Goal: Information Seeking & Learning: Learn about a topic

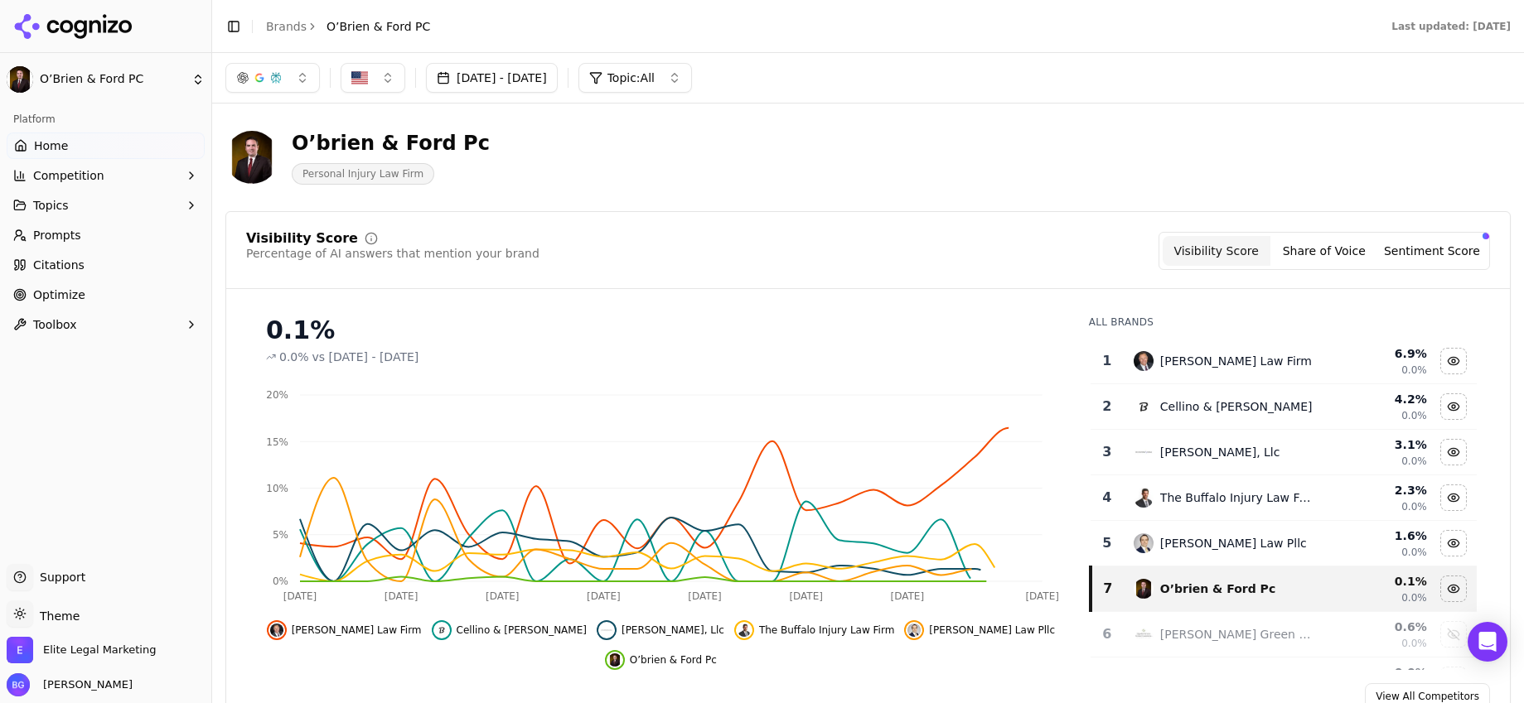
click at [275, 26] on link "Brands" at bounding box center [286, 26] width 41 height 13
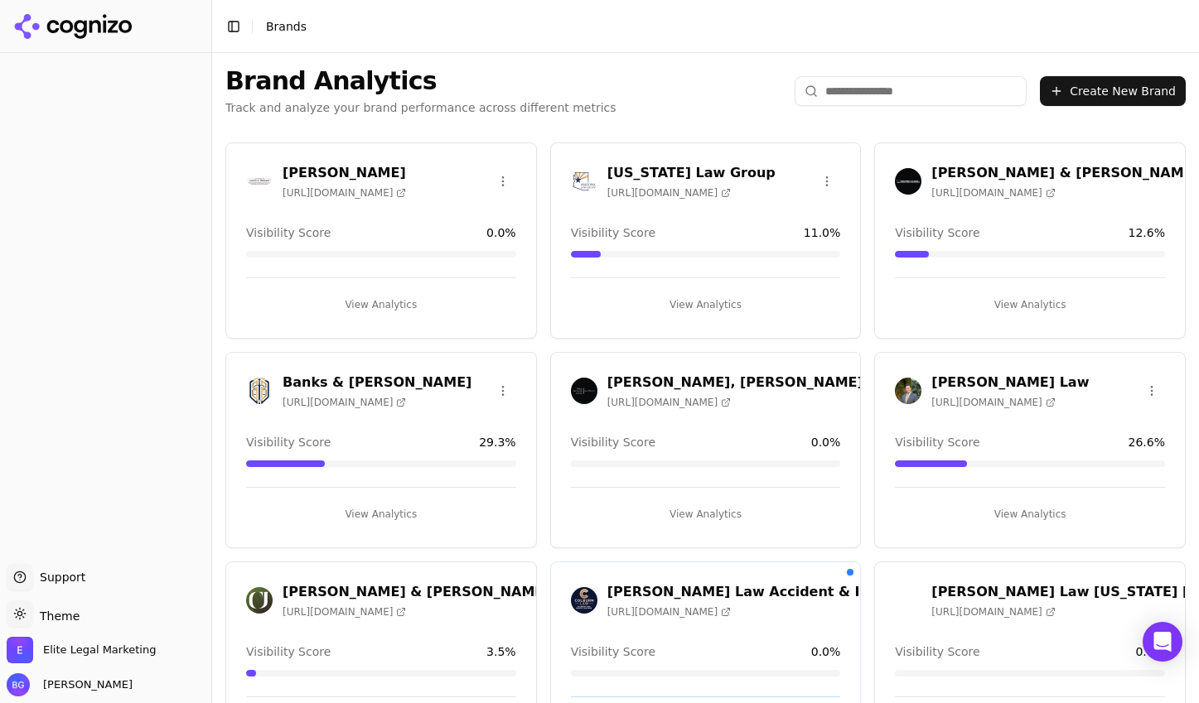
click at [1153, 176] on html "Support Support Toggle theme Theme Elite Legal Marketing [PERSON_NAME] Toggle S…" at bounding box center [599, 351] width 1199 height 703
click at [1152, 176] on html "Support Support Toggle theme Theme Elite Legal Marketing [PERSON_NAME] Toggle S…" at bounding box center [599, 351] width 1199 height 703
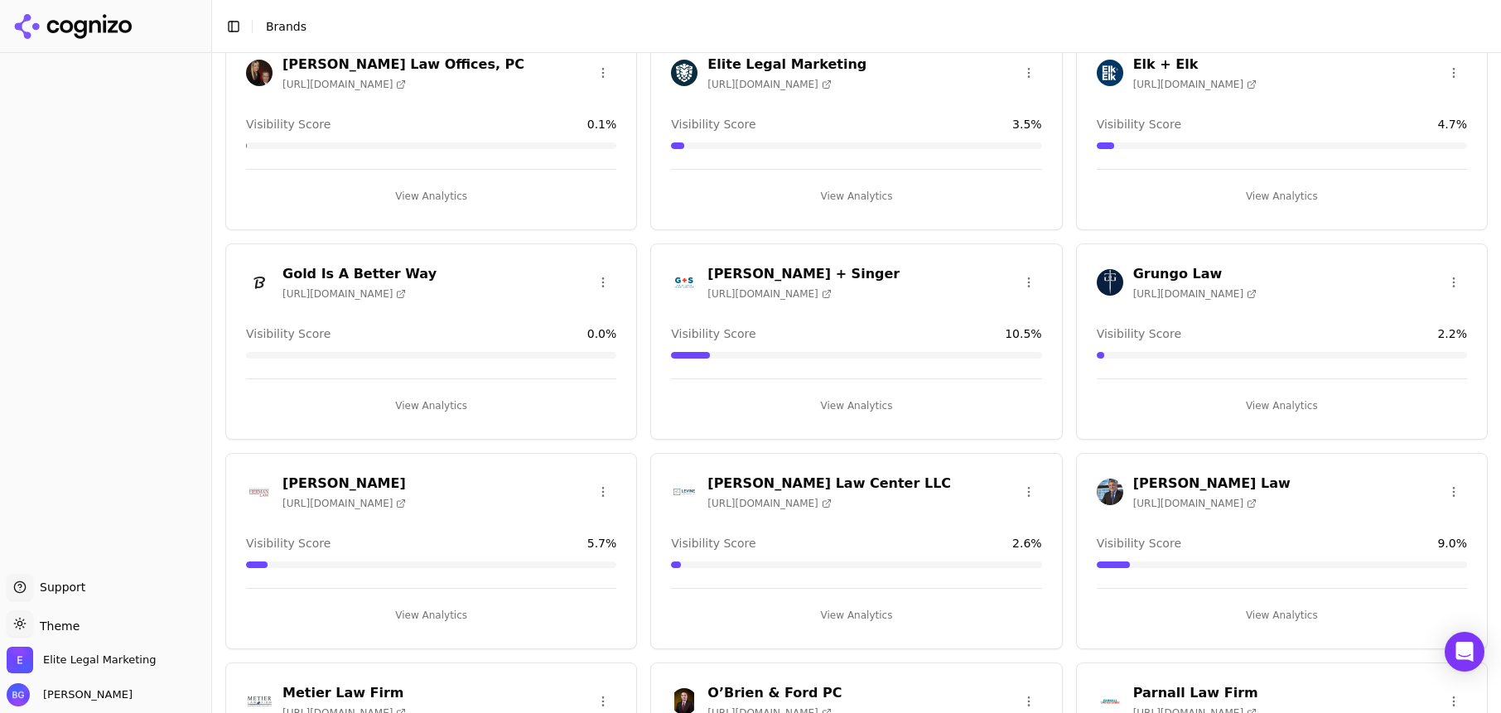
scroll to position [739, 0]
click at [762, 269] on h3 "[PERSON_NAME] + Singer" at bounding box center [804, 273] width 192 height 20
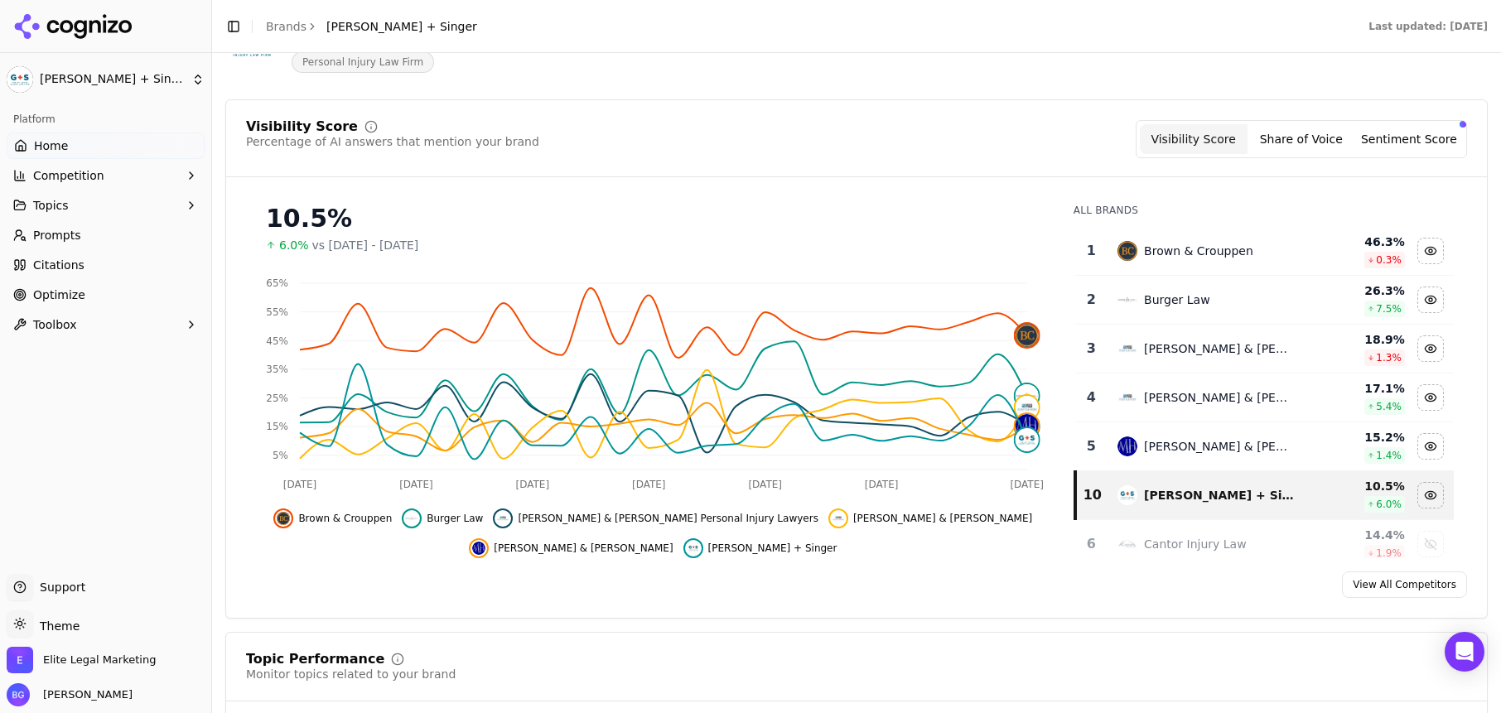
scroll to position [118, 0]
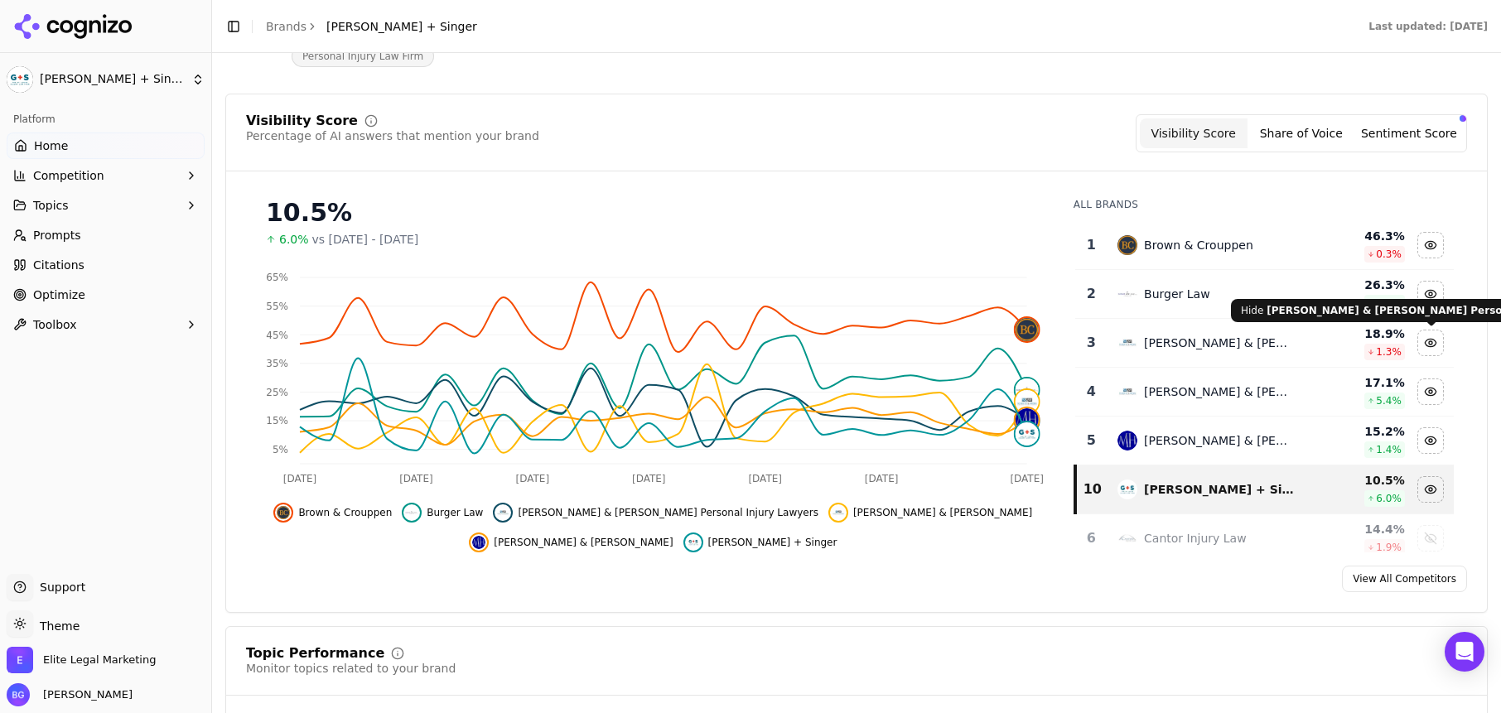
click at [1430, 343] on div "Hide schultz & myers personal injury lawyers data" at bounding box center [1430, 343] width 25 height 25
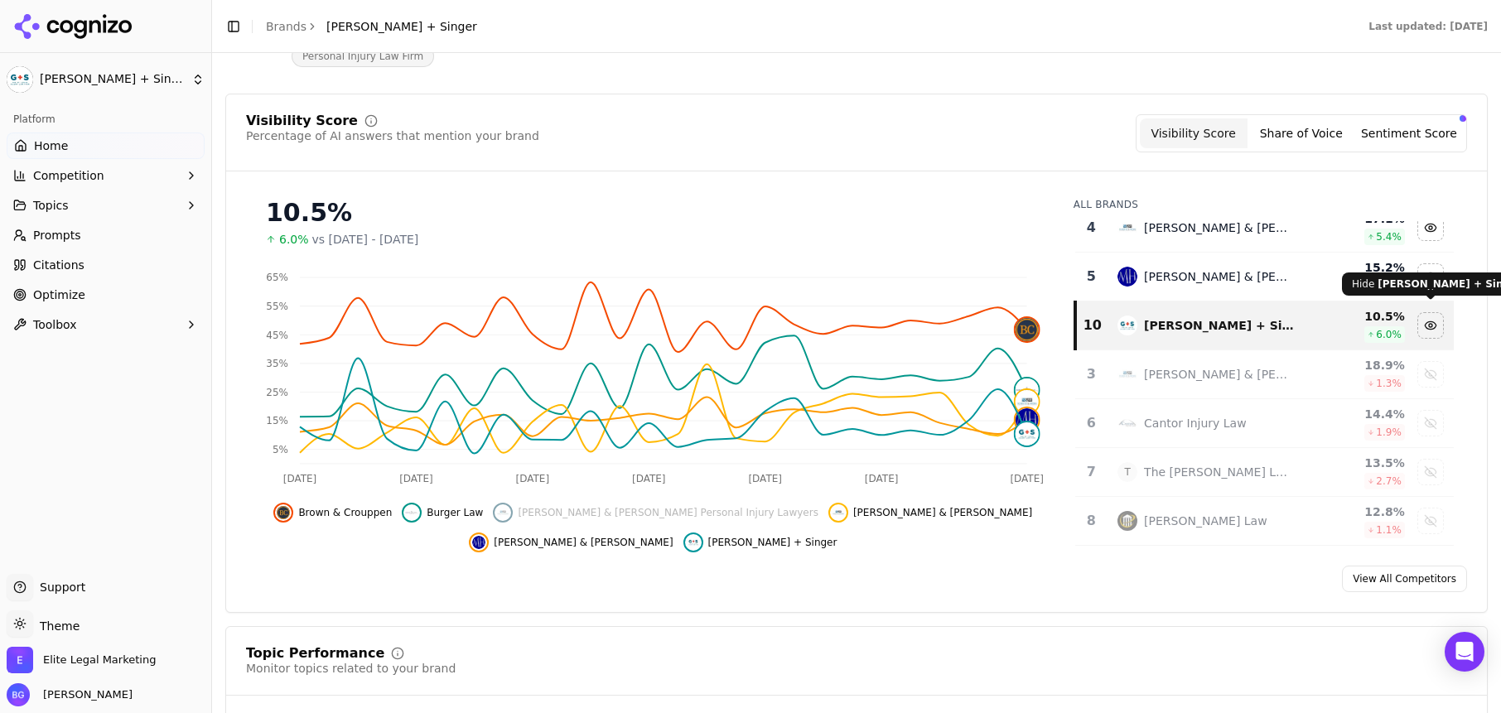
scroll to position [124, 0]
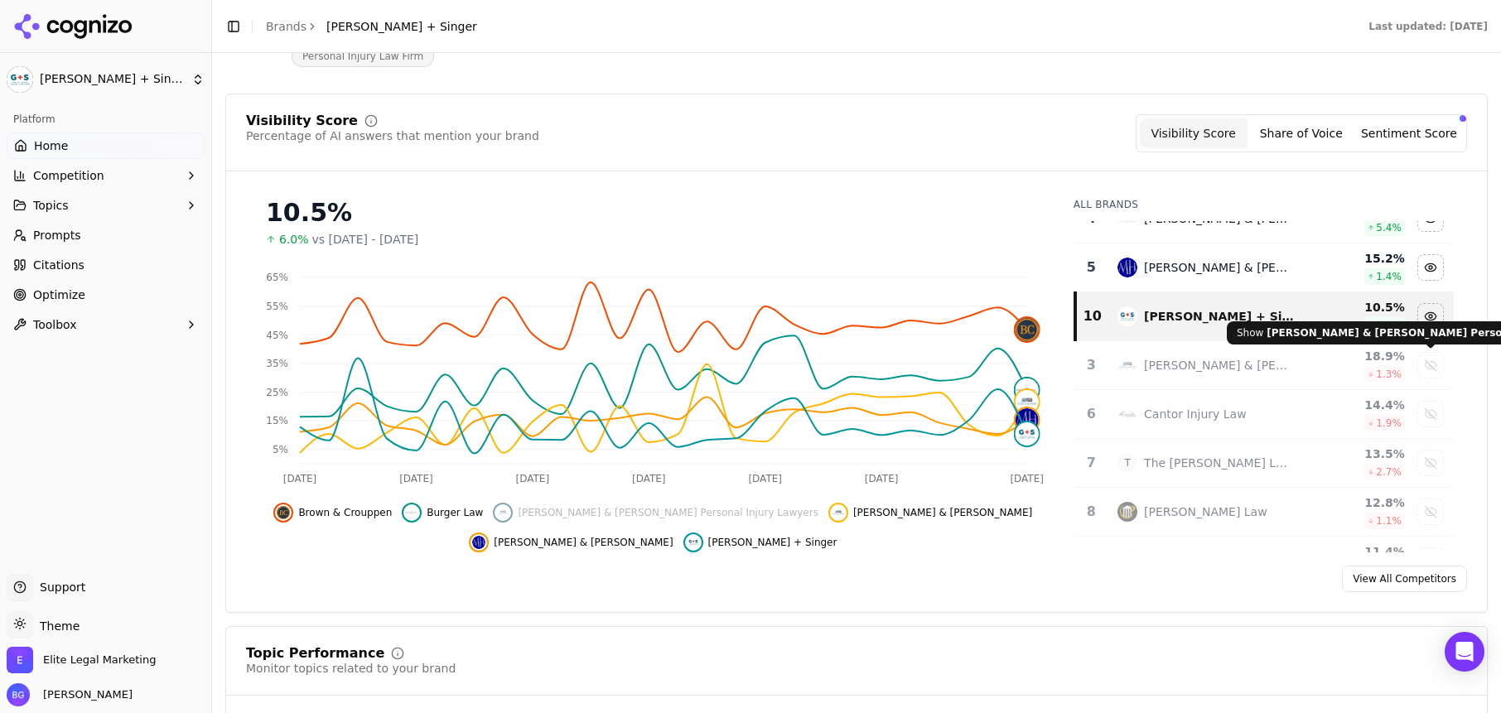
click at [1432, 364] on div "Show schultz & myers personal injury lawyers data" at bounding box center [1430, 365] width 25 height 25
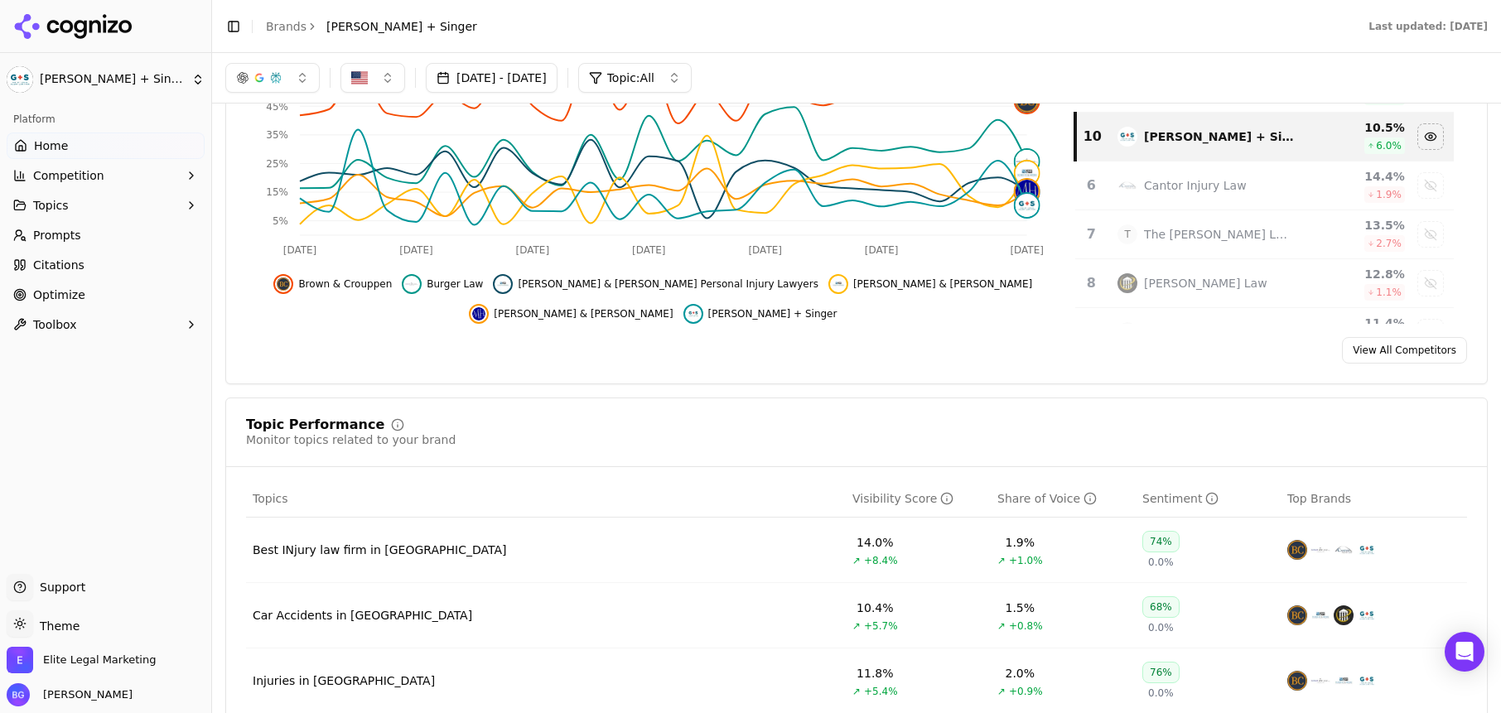
scroll to position [0, 0]
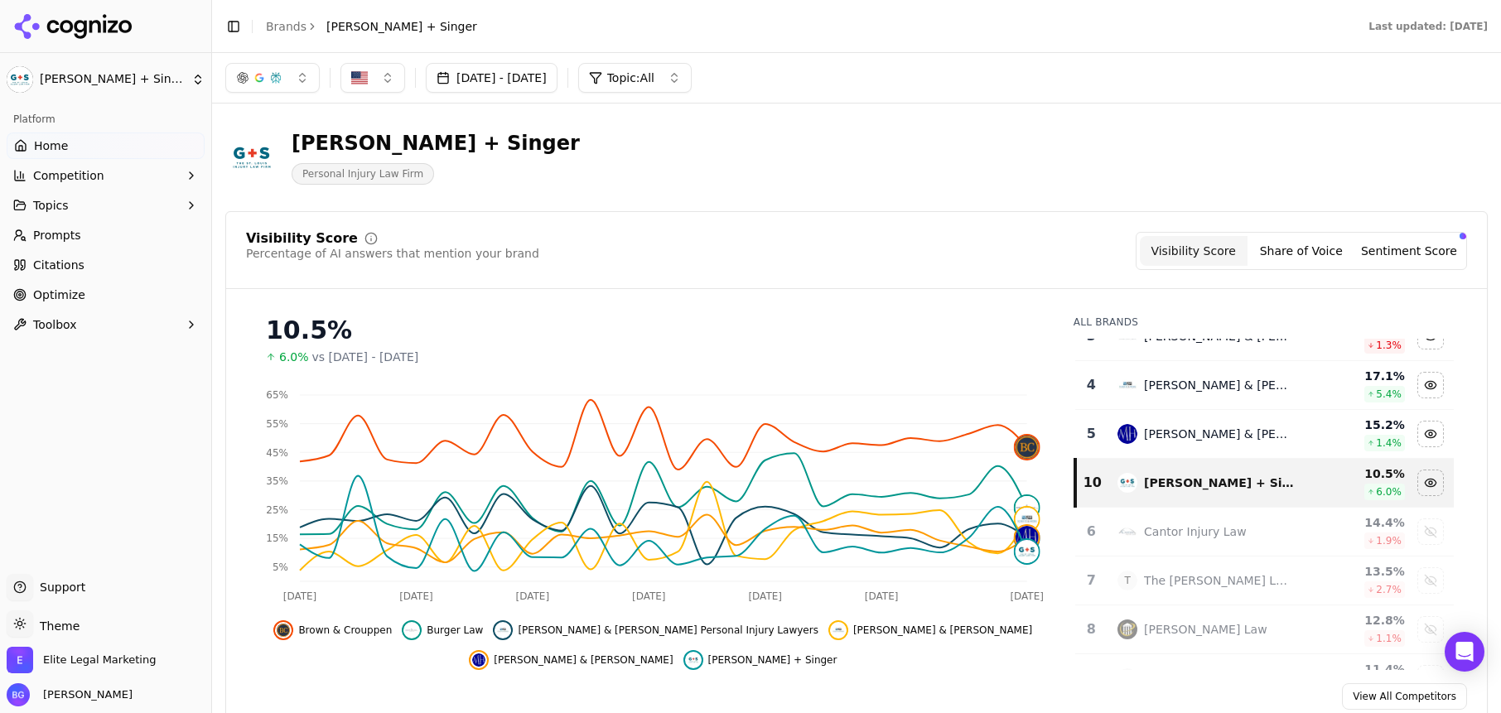
click at [1318, 251] on button "Share of Voice" at bounding box center [1302, 251] width 108 height 30
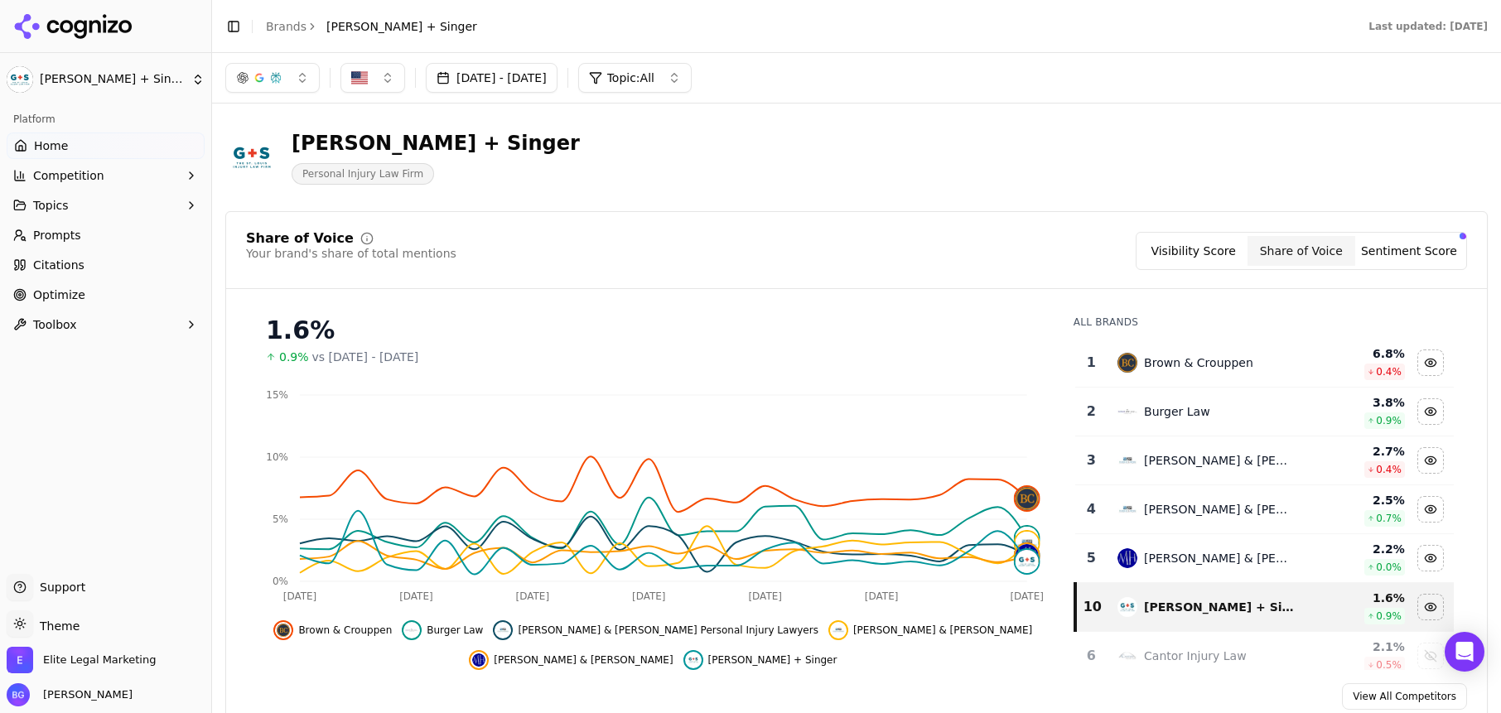
click at [1391, 254] on button "Sentiment Score" at bounding box center [1409, 251] width 108 height 30
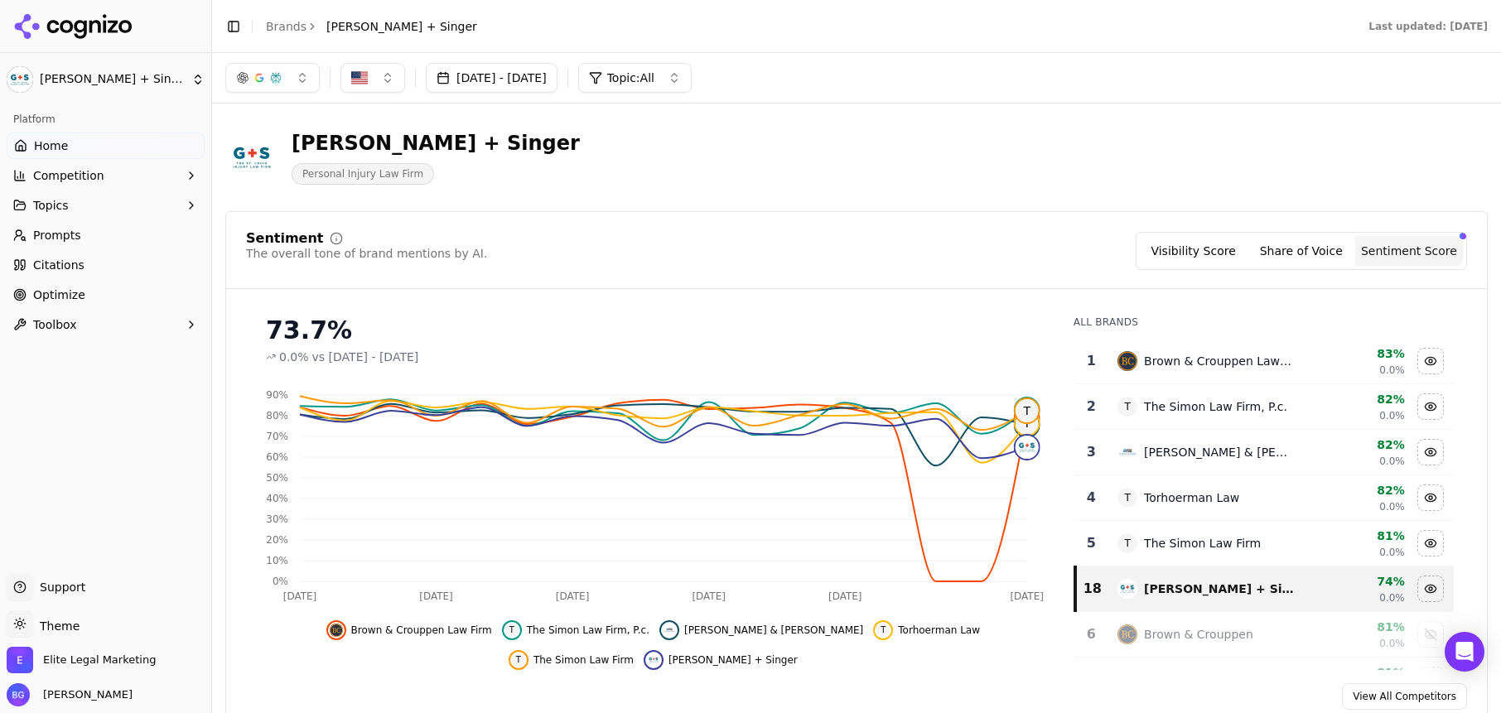
click at [1418, 254] on button "Sentiment Score" at bounding box center [1409, 251] width 108 height 30
click at [1307, 250] on button "Share of Voice" at bounding box center [1302, 251] width 108 height 30
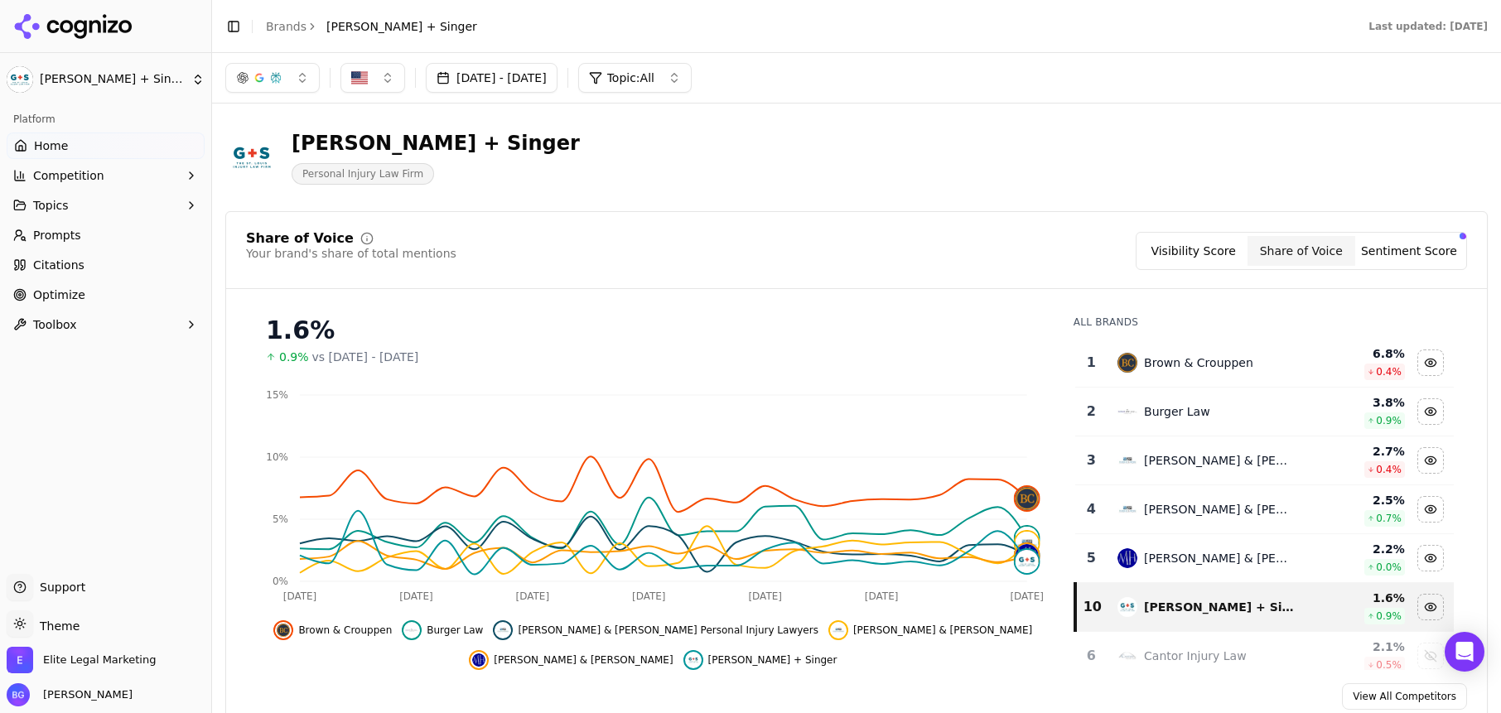
click at [1207, 253] on button "Visibility Score" at bounding box center [1194, 251] width 108 height 30
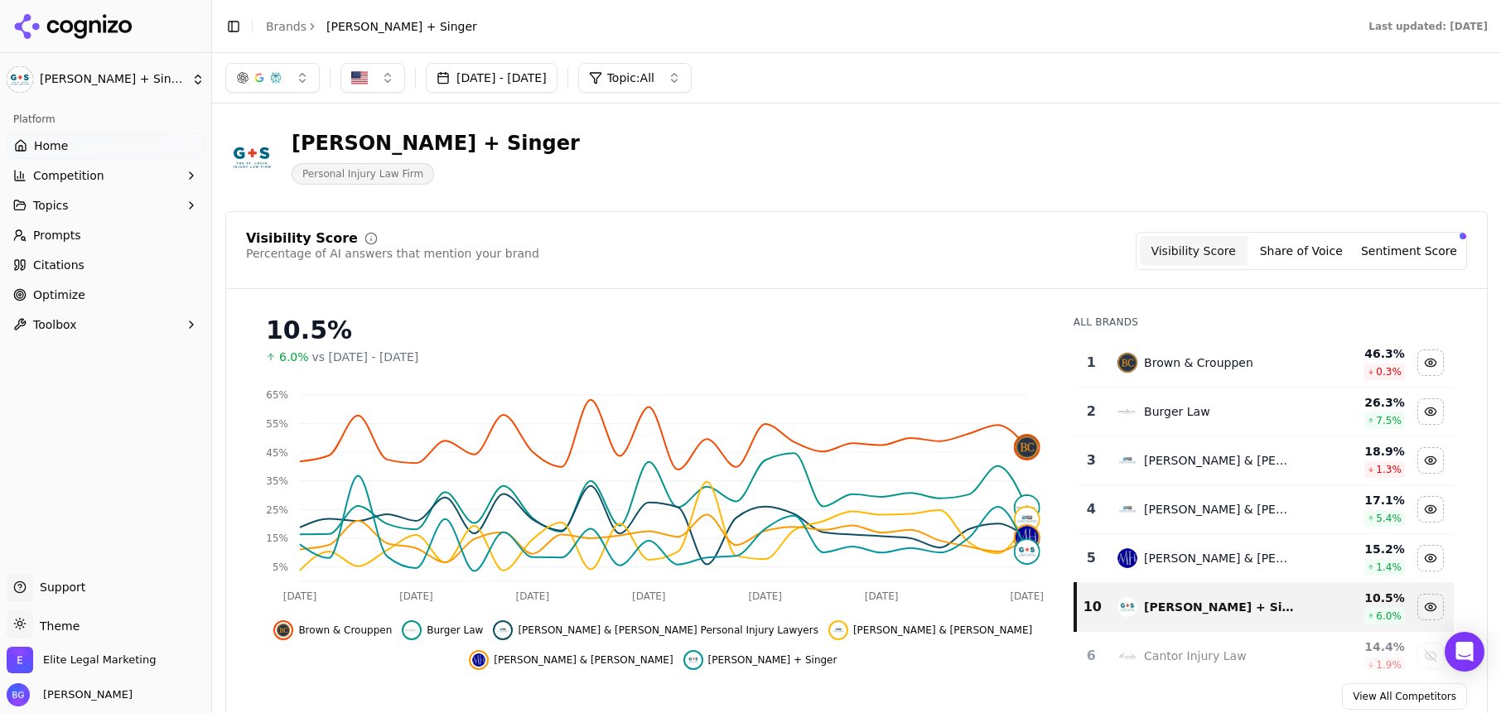
click at [1317, 252] on button "Share of Voice" at bounding box center [1302, 251] width 108 height 30
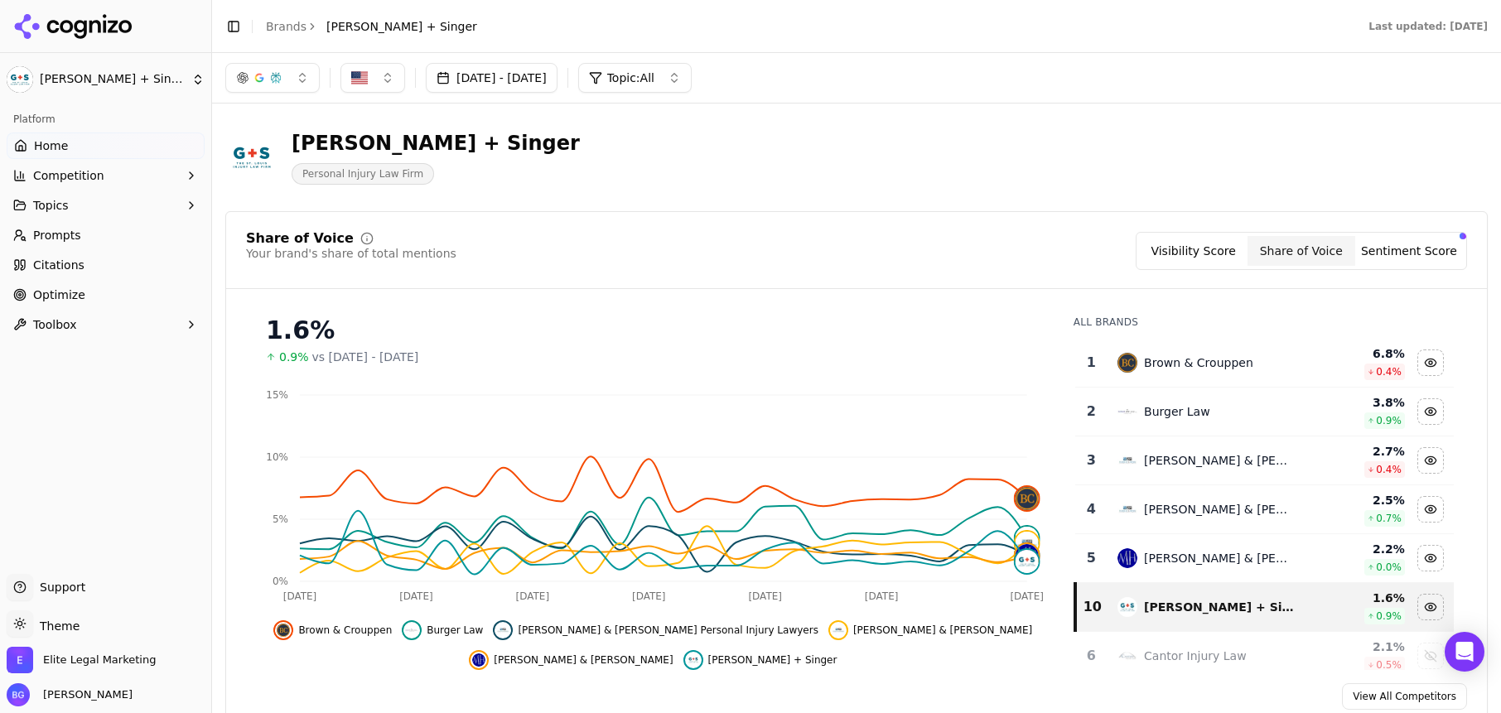
click at [655, 81] on span "Topic: All" at bounding box center [630, 78] width 47 height 17
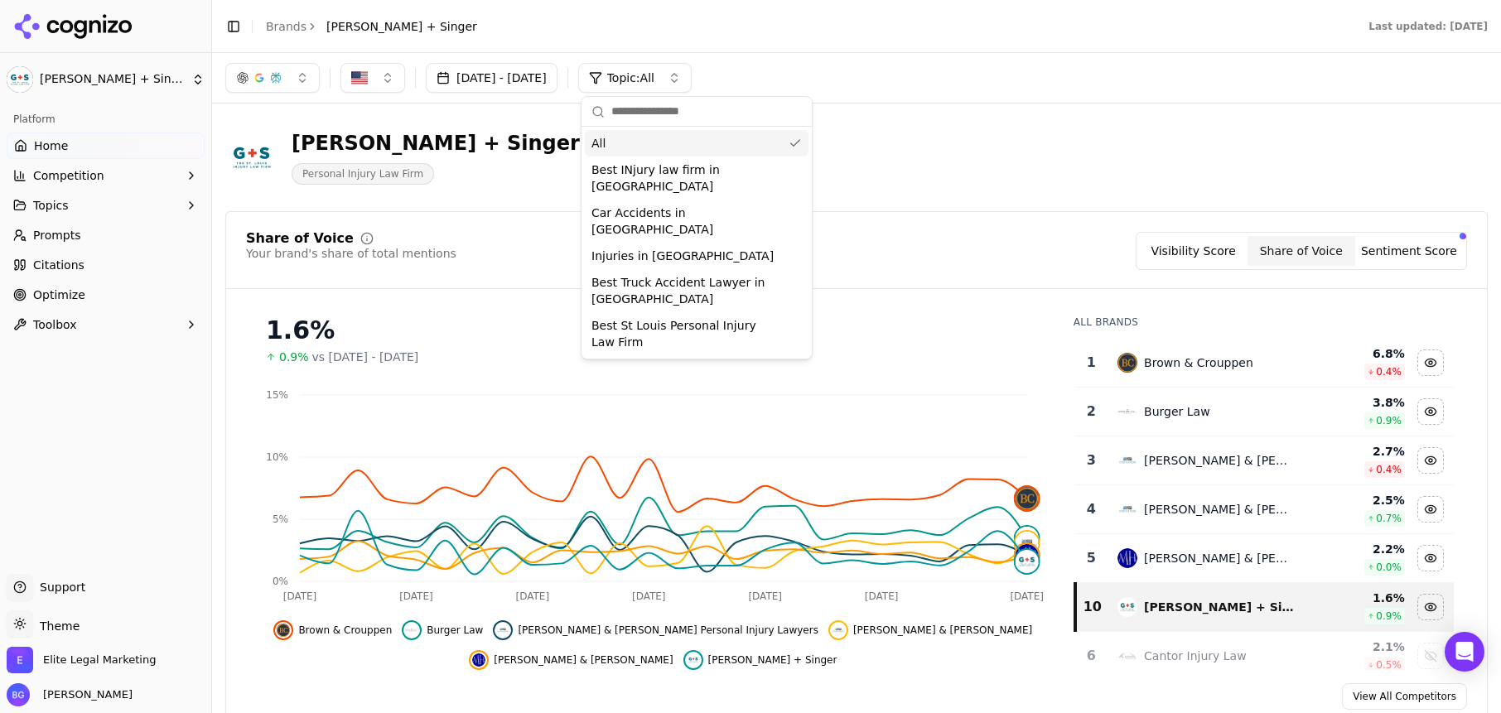
click at [655, 80] on span "Topic: All" at bounding box center [630, 78] width 47 height 17
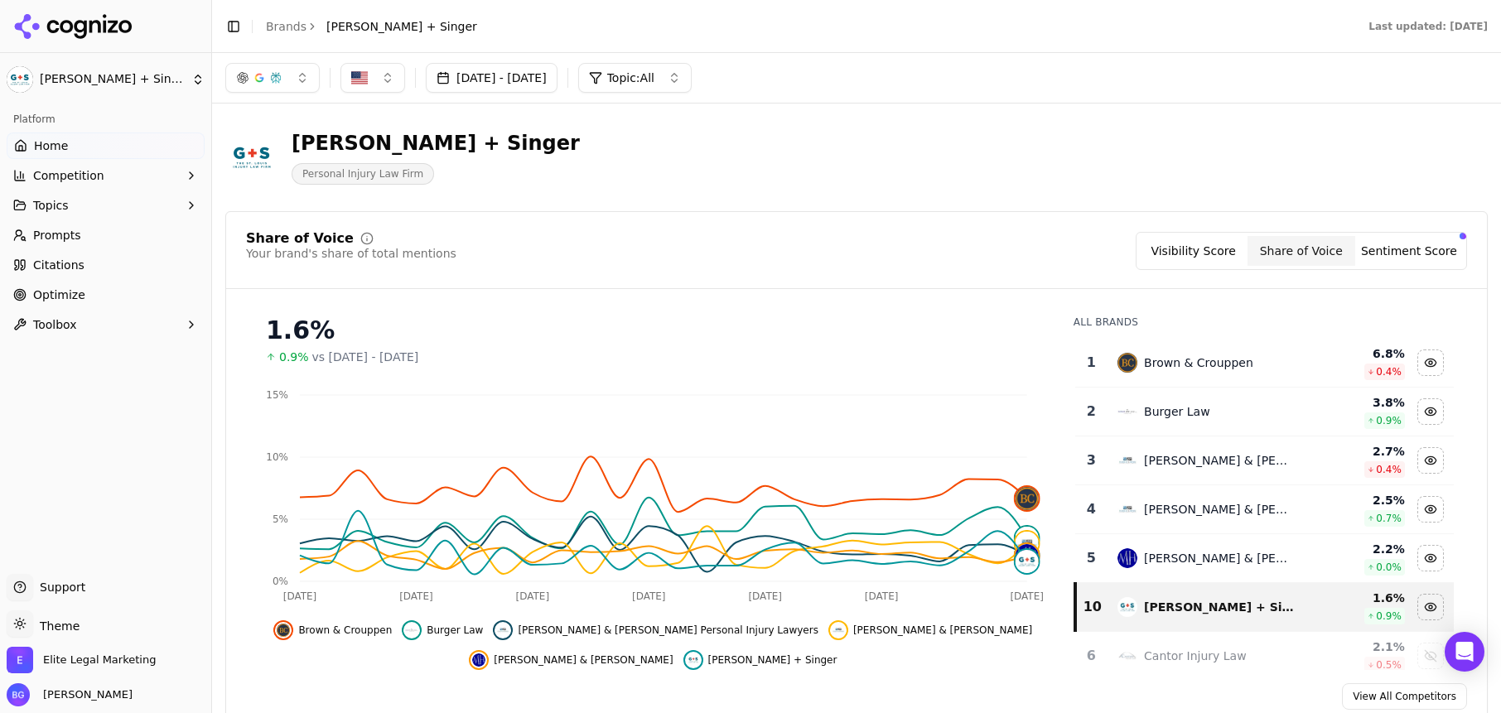
click at [79, 204] on button "Topics" at bounding box center [106, 205] width 198 height 27
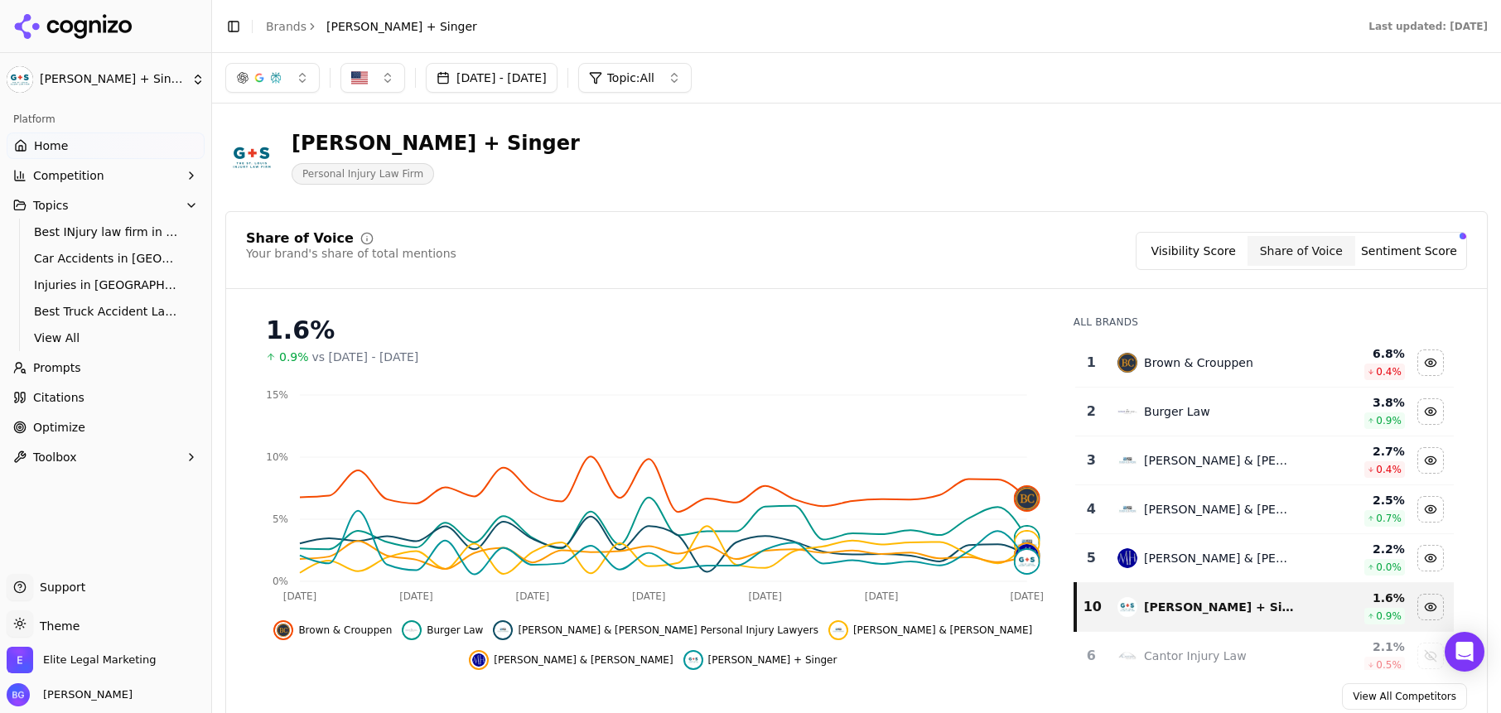
click at [80, 201] on button "Topics" at bounding box center [106, 205] width 198 height 27
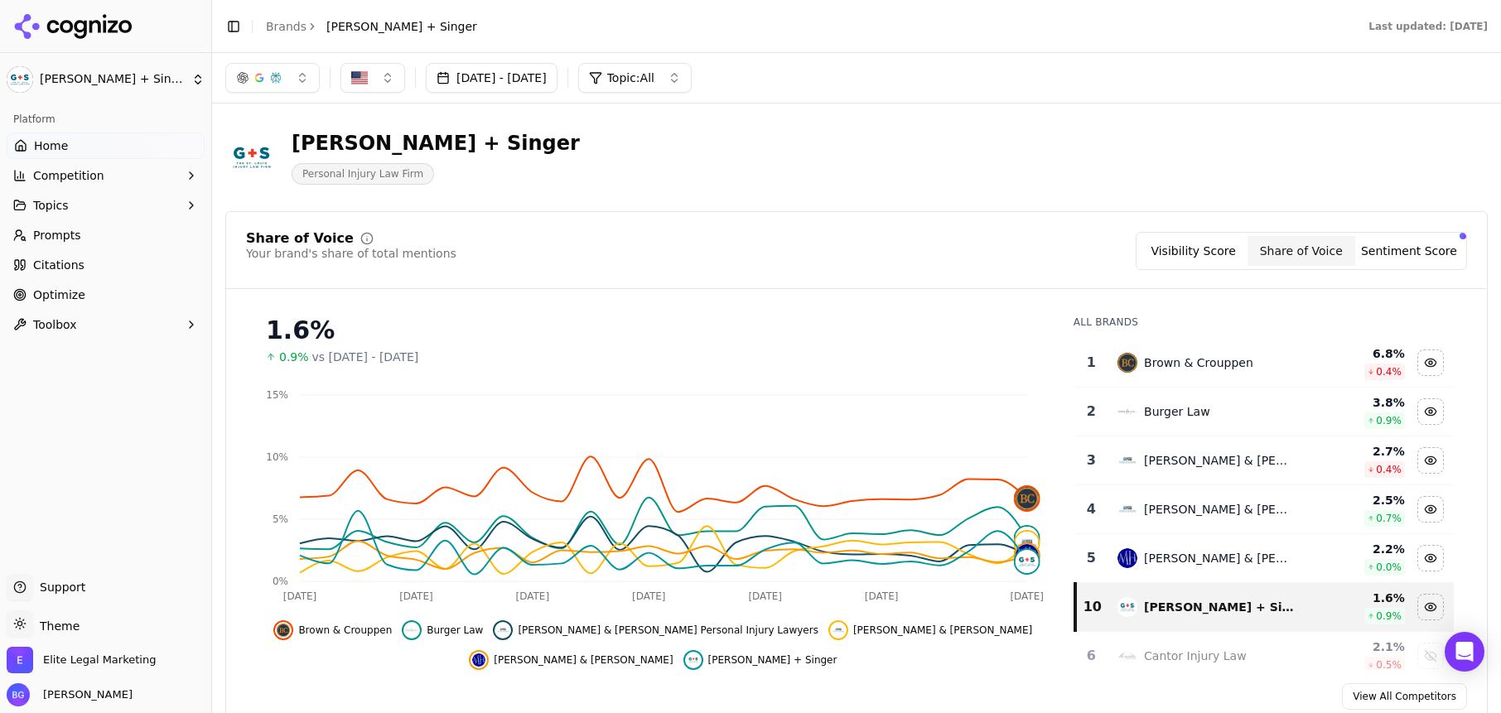
click at [381, 33] on span "[PERSON_NAME] + Singer" at bounding box center [401, 26] width 151 height 17
click at [377, 22] on span "[PERSON_NAME] + Singer" at bounding box center [401, 26] width 151 height 17
click at [287, 23] on link "Brands" at bounding box center [286, 26] width 41 height 13
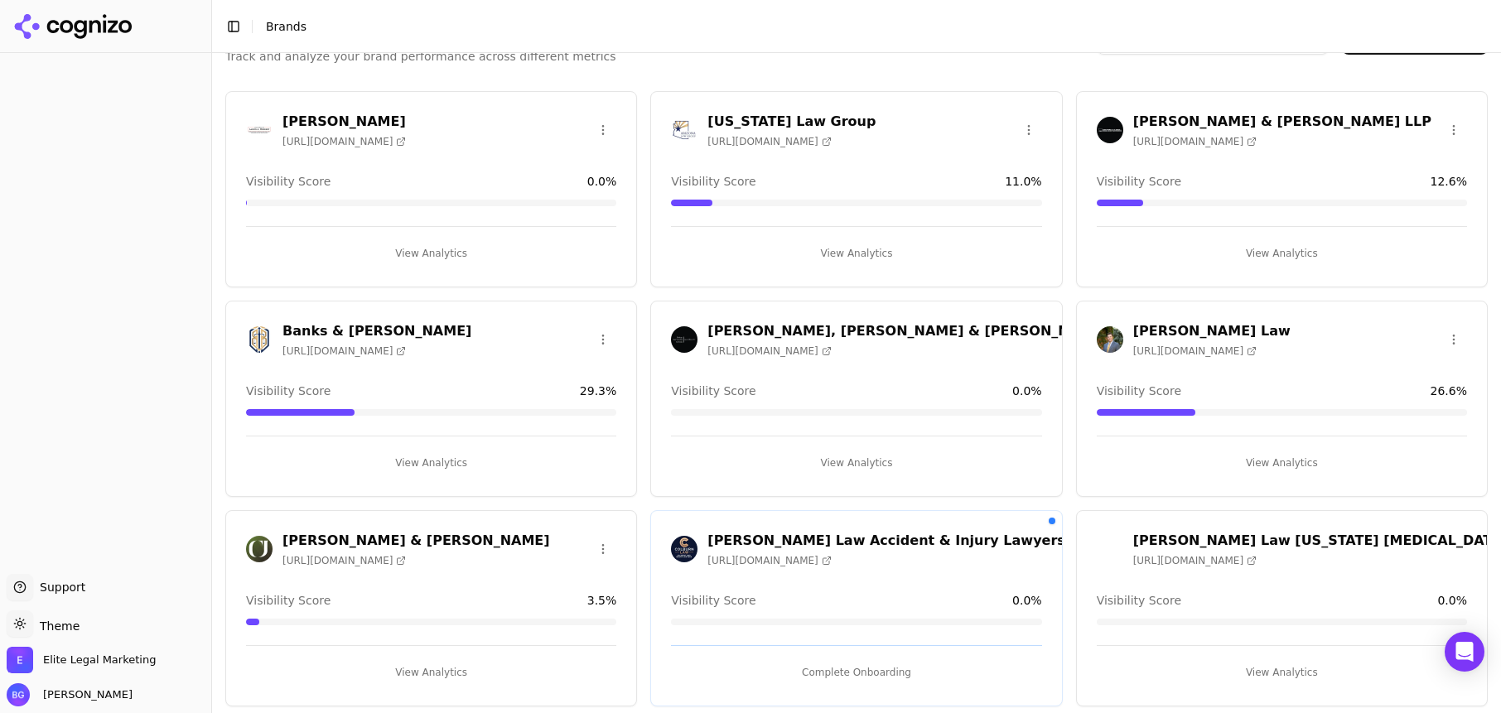
scroll to position [47, 0]
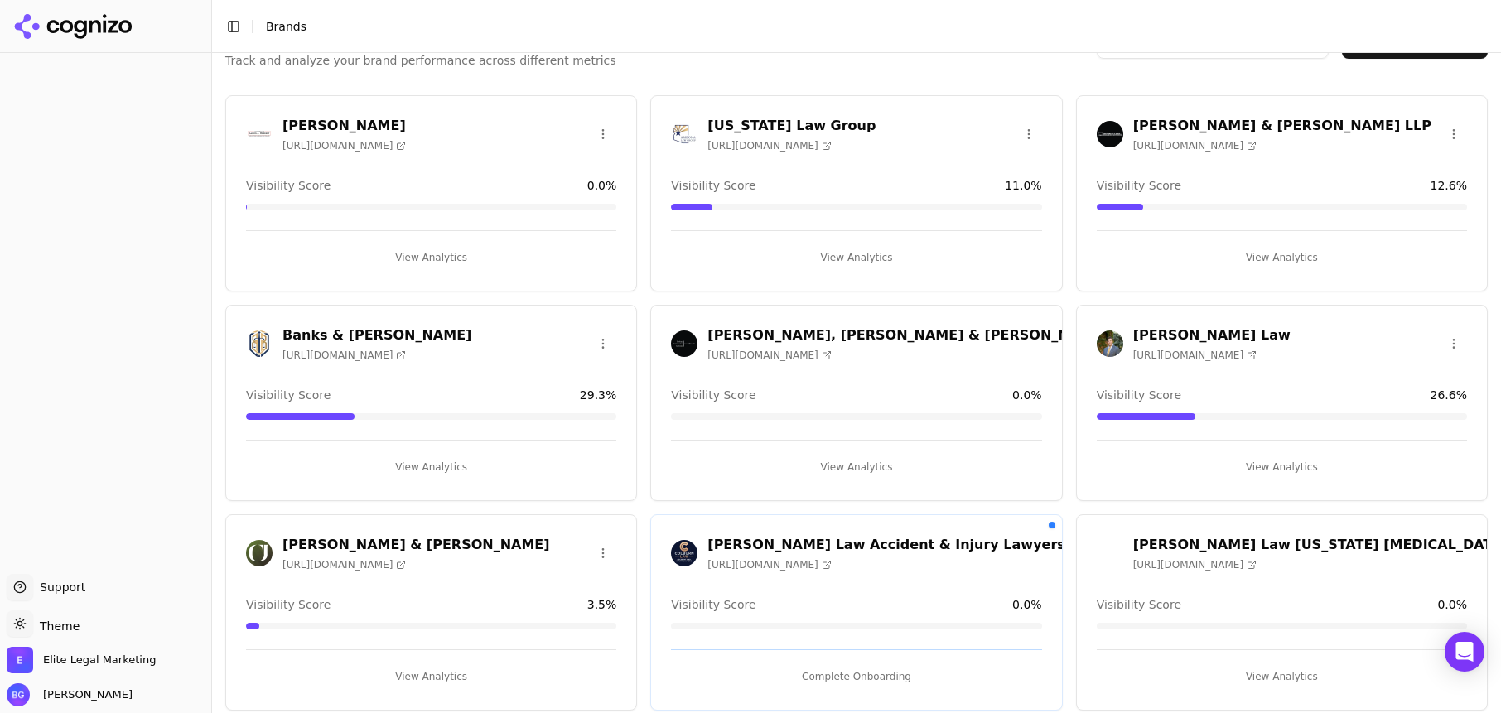
click at [1180, 336] on h3 "[PERSON_NAME] Law" at bounding box center [1211, 336] width 157 height 20
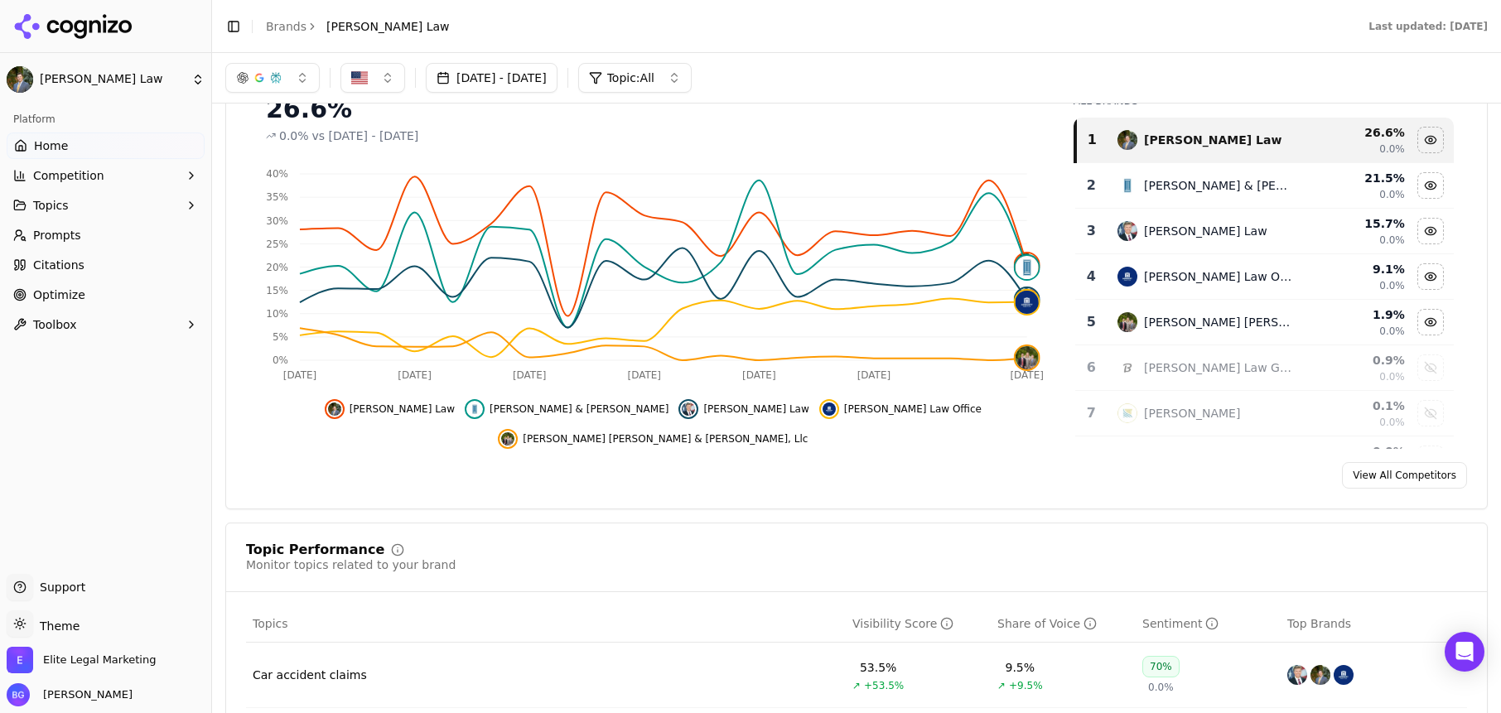
scroll to position [218, 0]
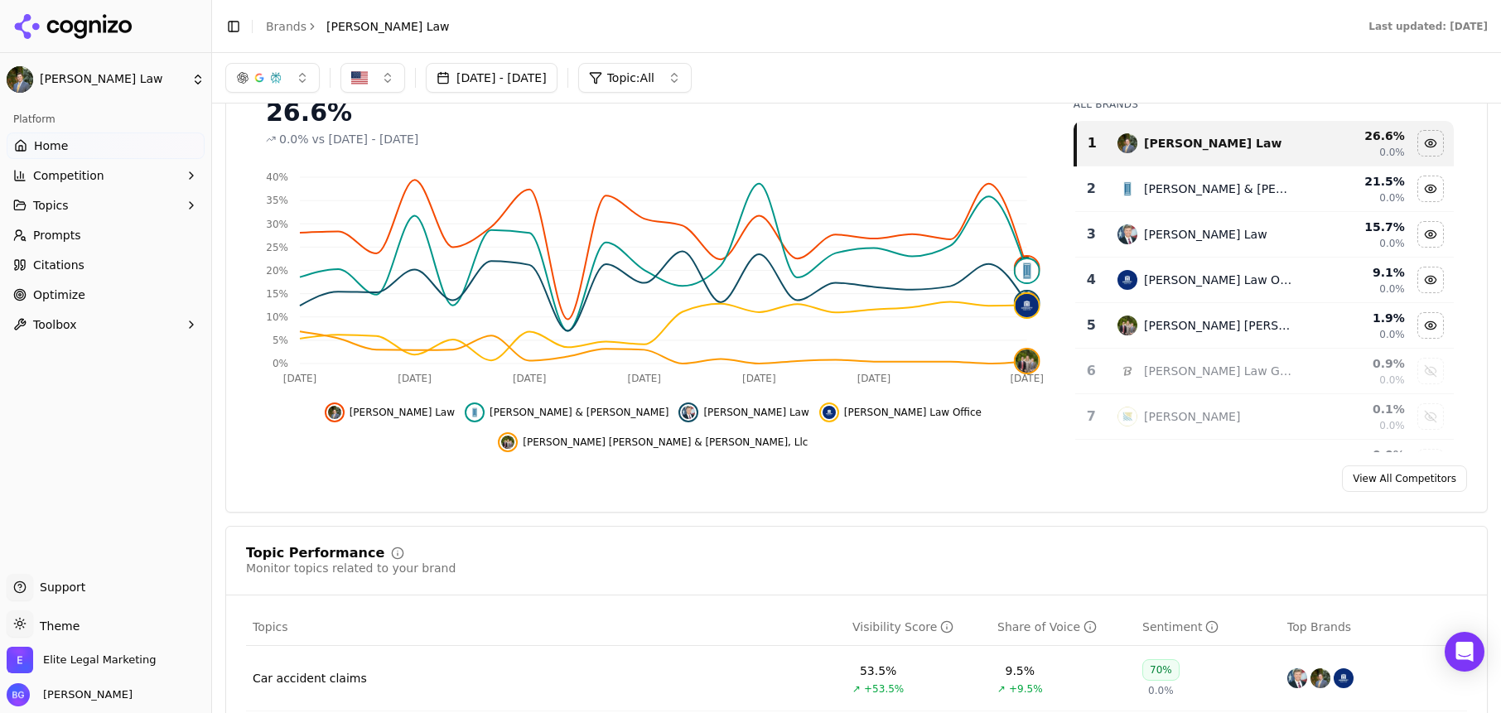
click at [279, 25] on link "Brands" at bounding box center [286, 26] width 41 height 13
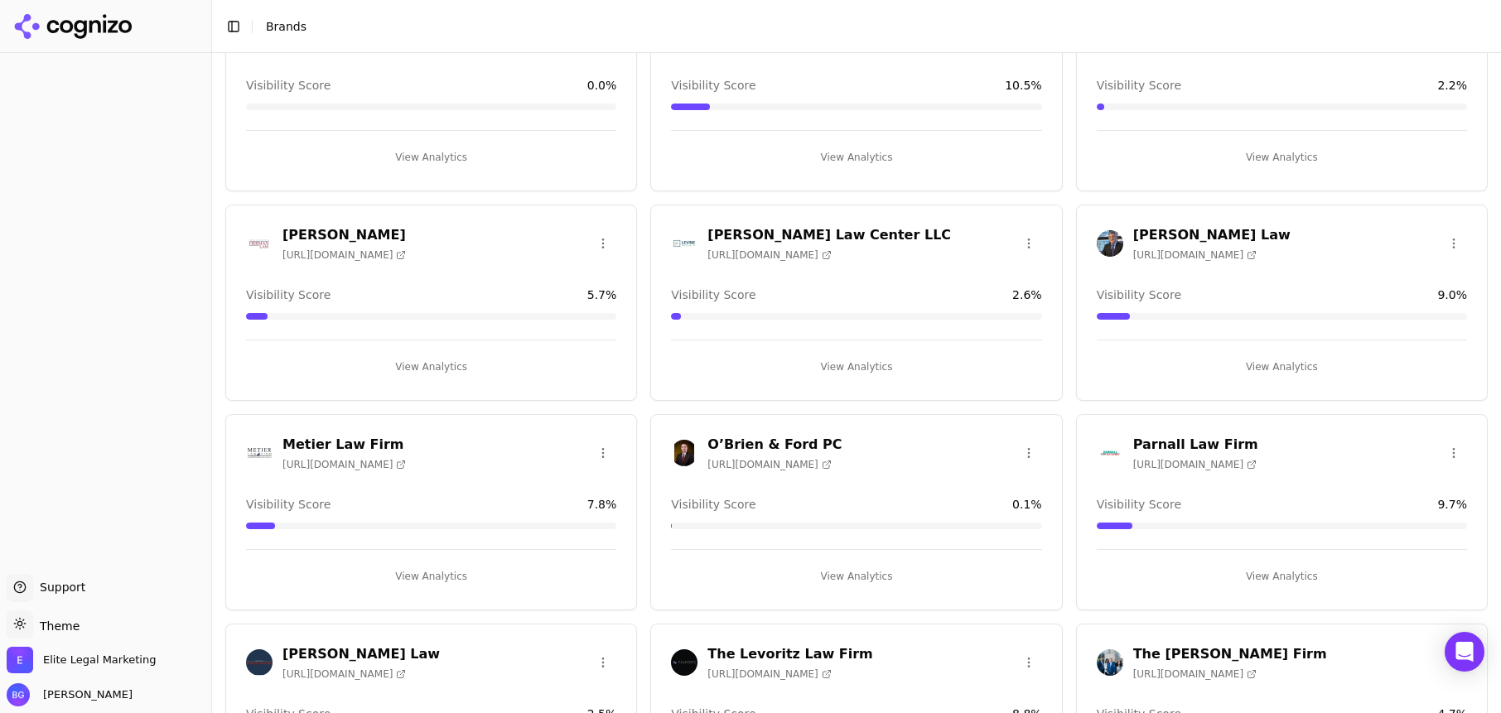
scroll to position [1106, 0]
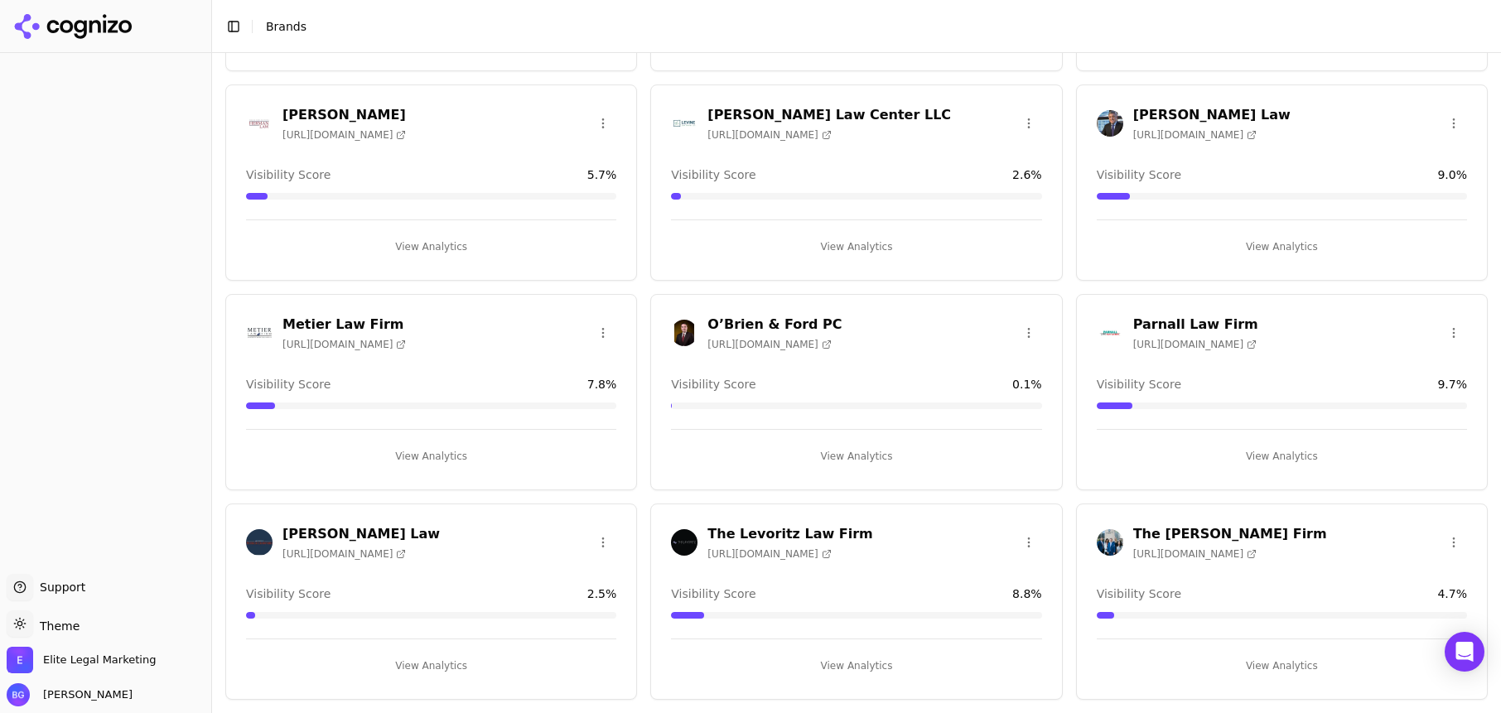
click at [1176, 528] on h3 "The [PERSON_NAME] Firm" at bounding box center [1230, 534] width 194 height 20
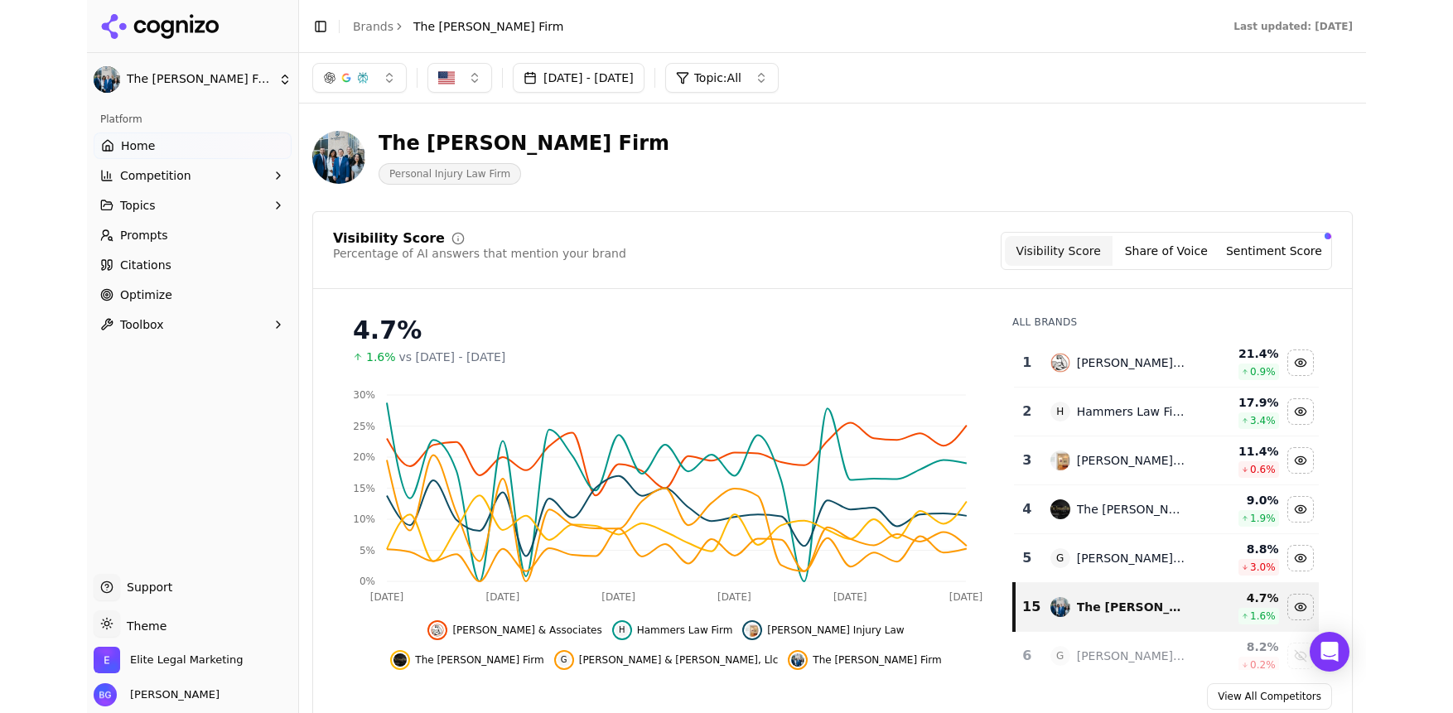
scroll to position [2, 0]
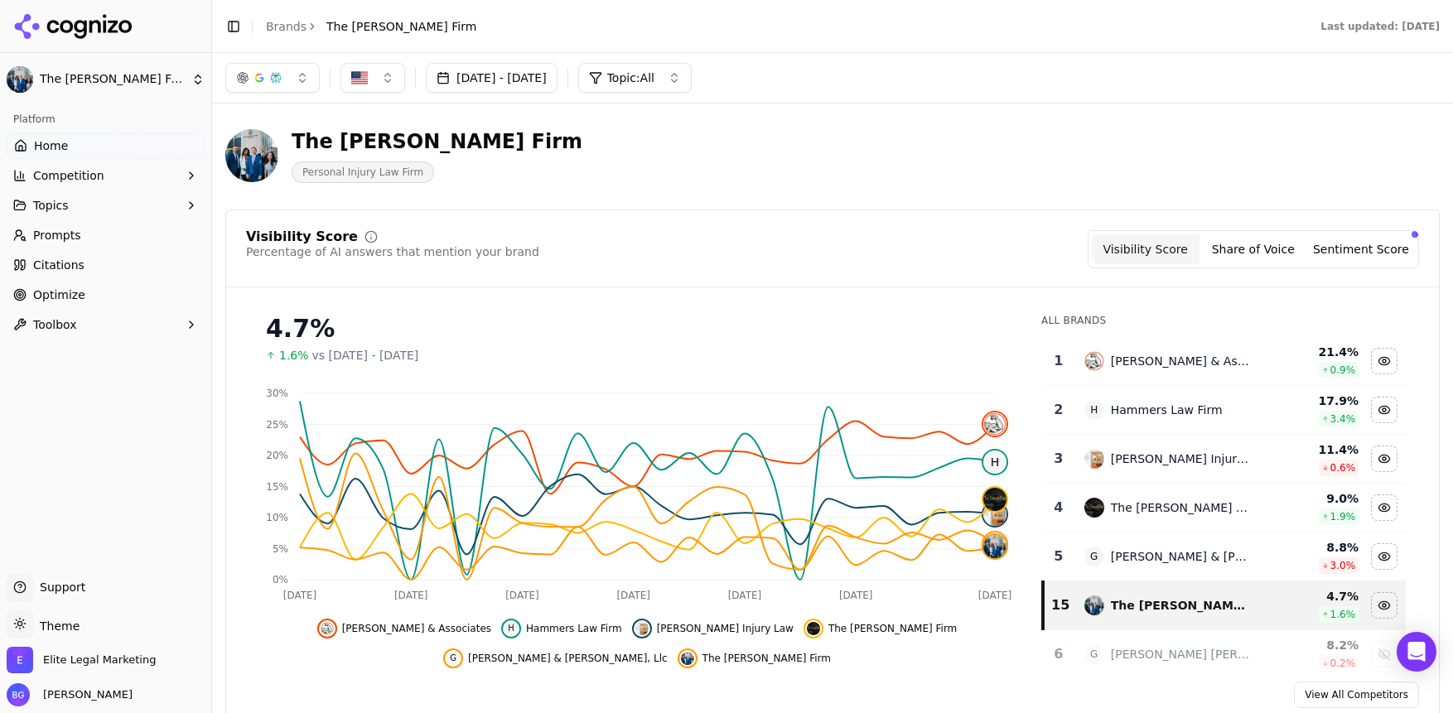
click at [287, 26] on link "Brands" at bounding box center [286, 26] width 41 height 13
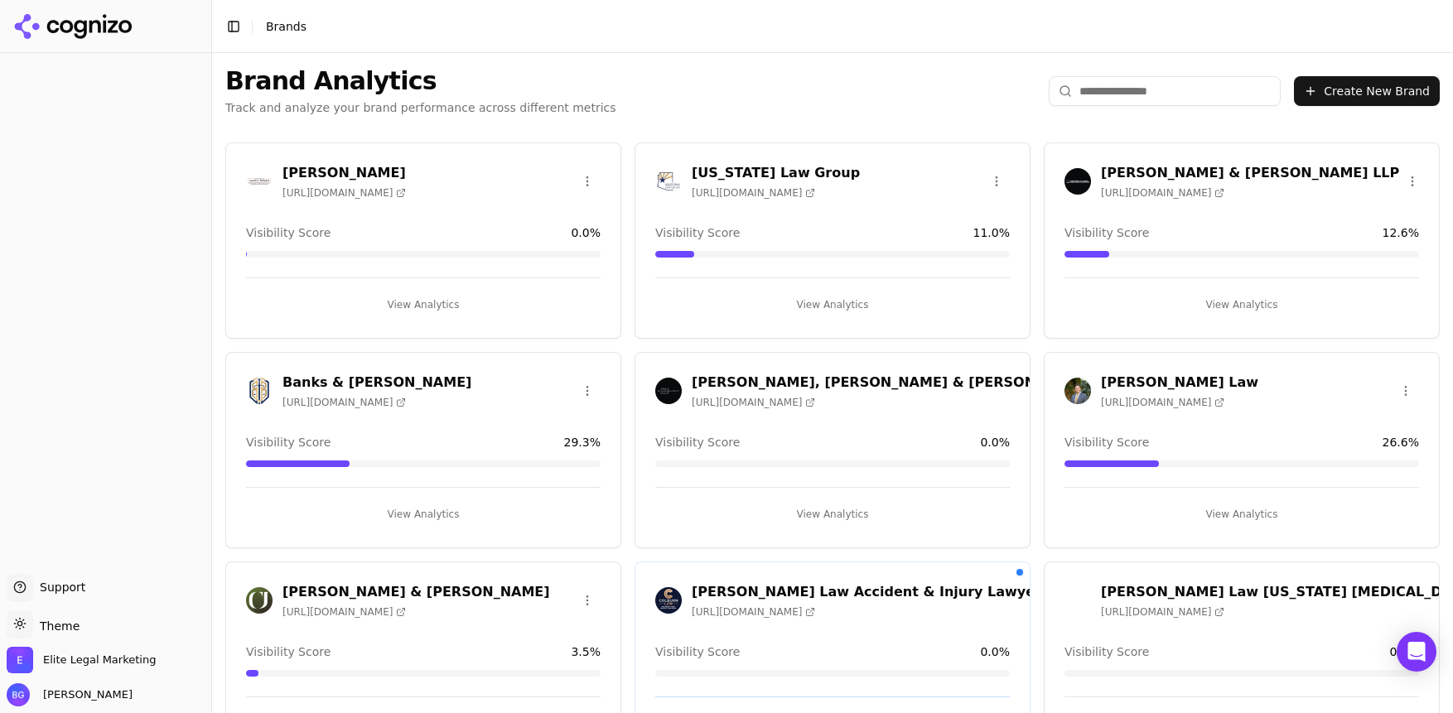
click at [1151, 376] on h3 "[PERSON_NAME] Law" at bounding box center [1179, 383] width 157 height 20
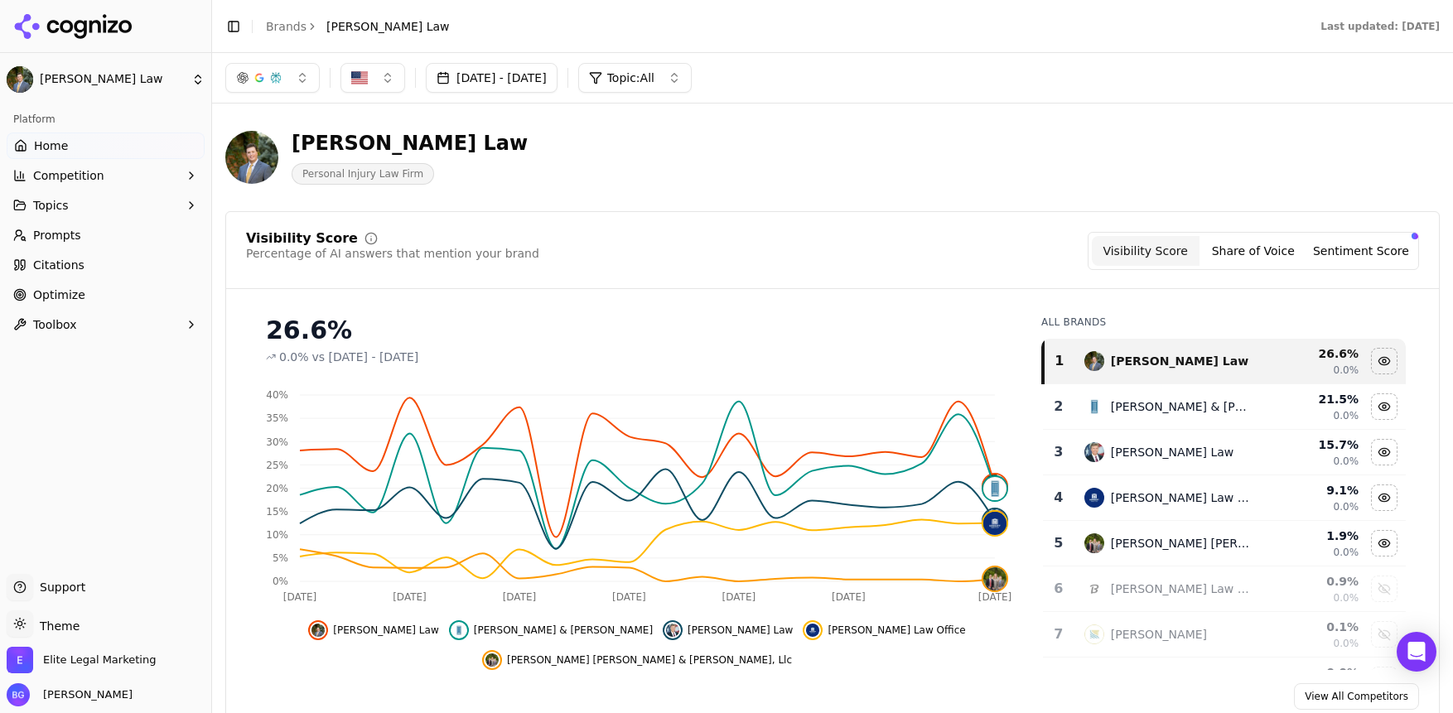
click at [1012, 157] on div "[PERSON_NAME] Law Personal Injury Law Firm" at bounding box center [832, 157] width 1215 height 81
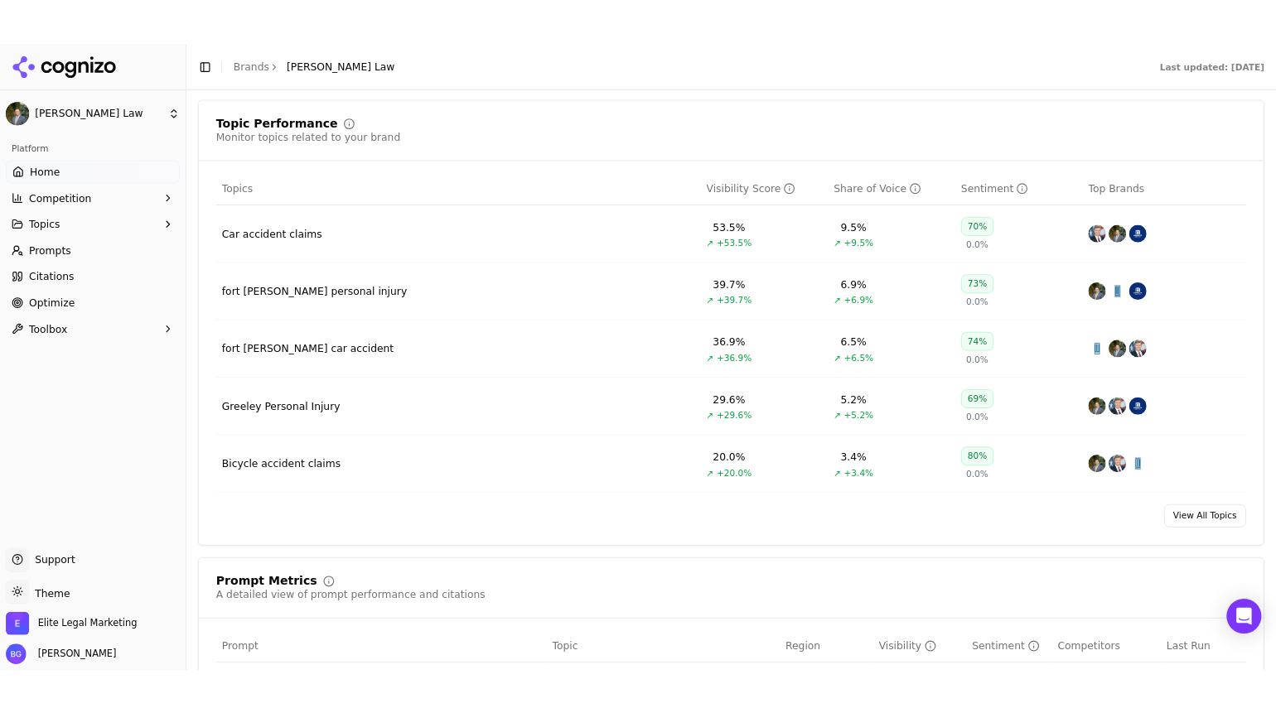
scroll to position [684, 0]
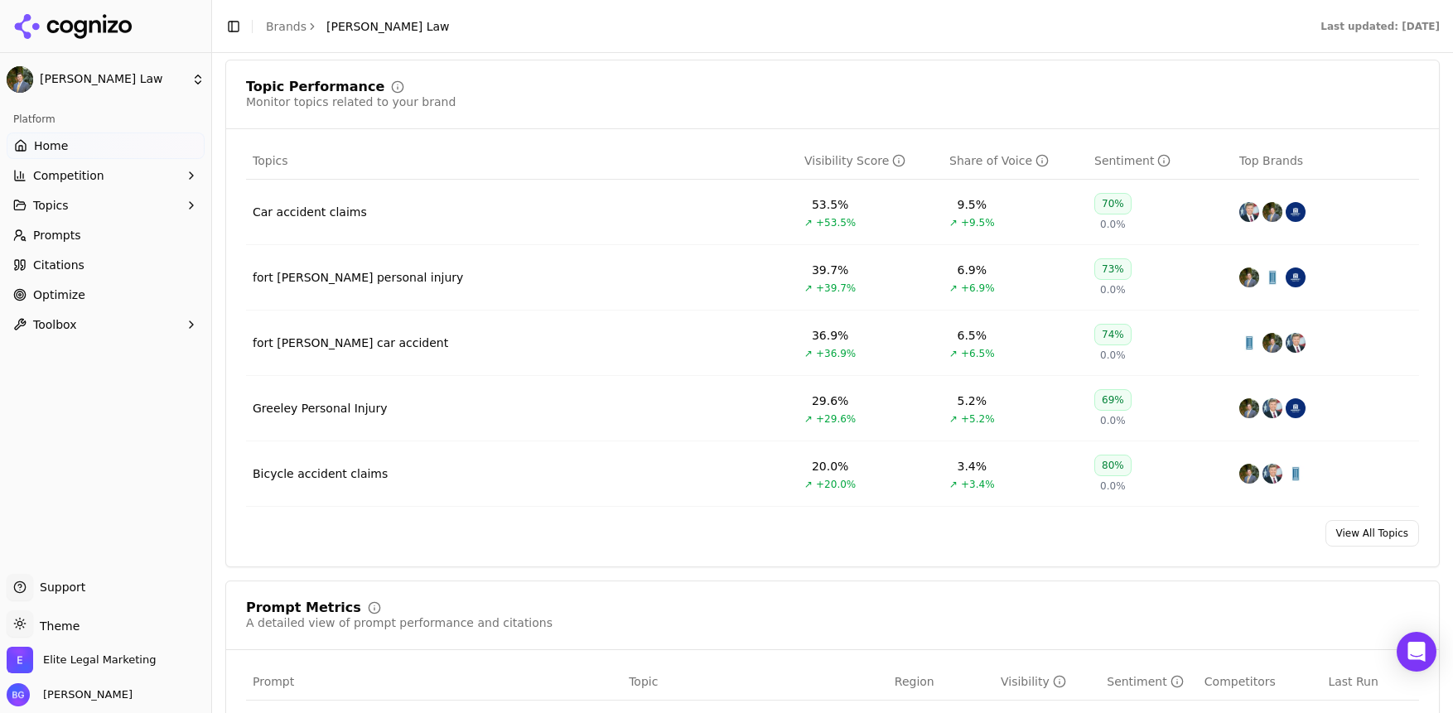
click at [48, 207] on span "Topics" at bounding box center [51, 205] width 36 height 17
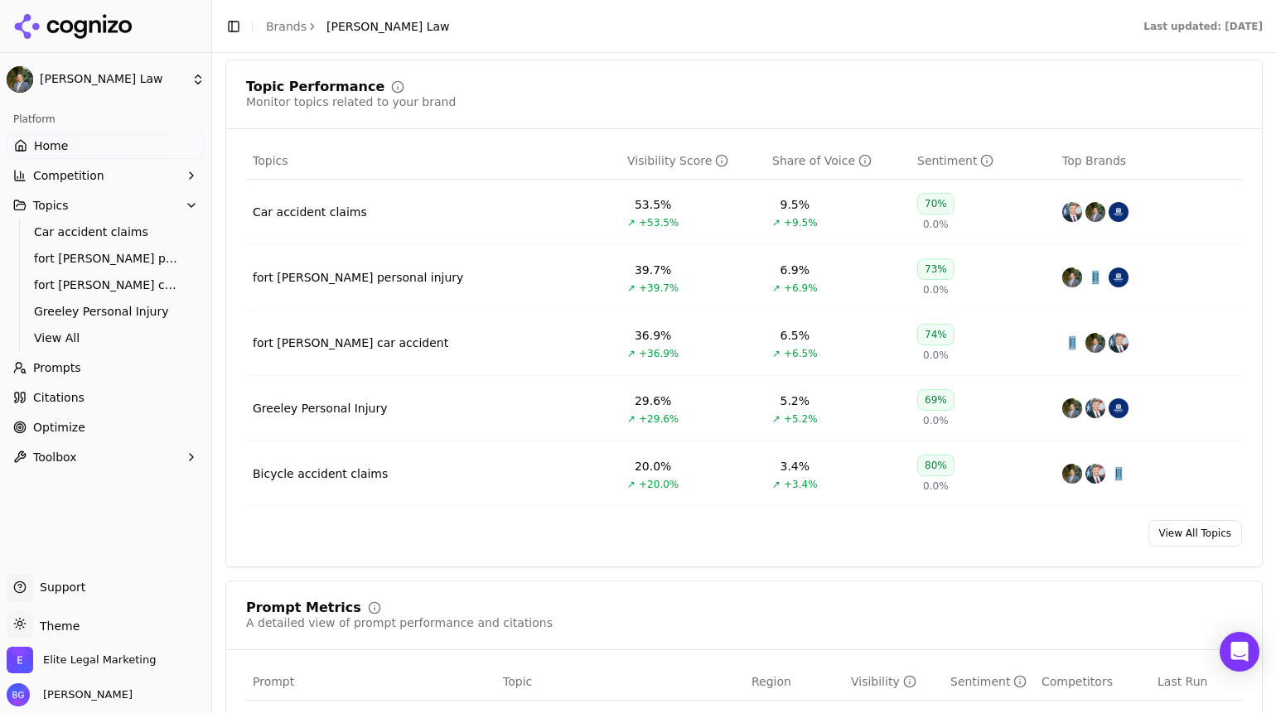
click at [50, 366] on span "Prompts" at bounding box center [57, 368] width 48 height 17
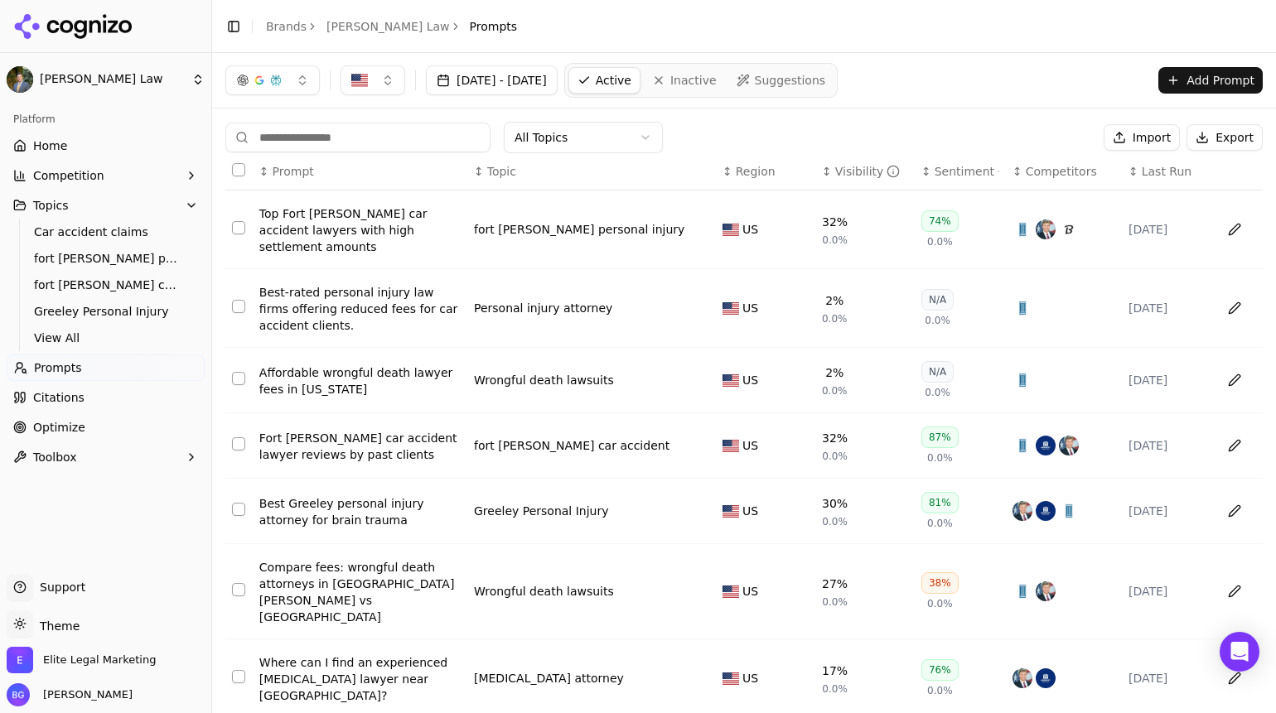
click at [57, 397] on span "Citations" at bounding box center [58, 397] width 51 height 17
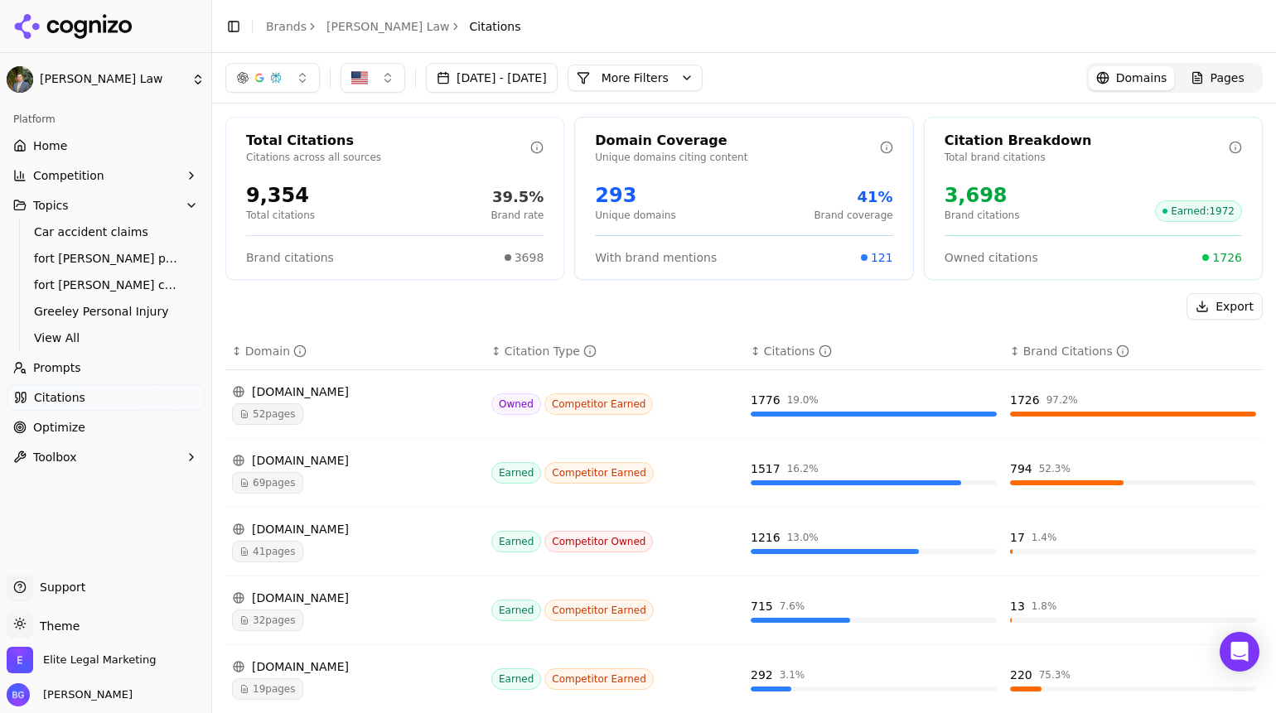
click at [287, 24] on link "Brands" at bounding box center [286, 26] width 41 height 13
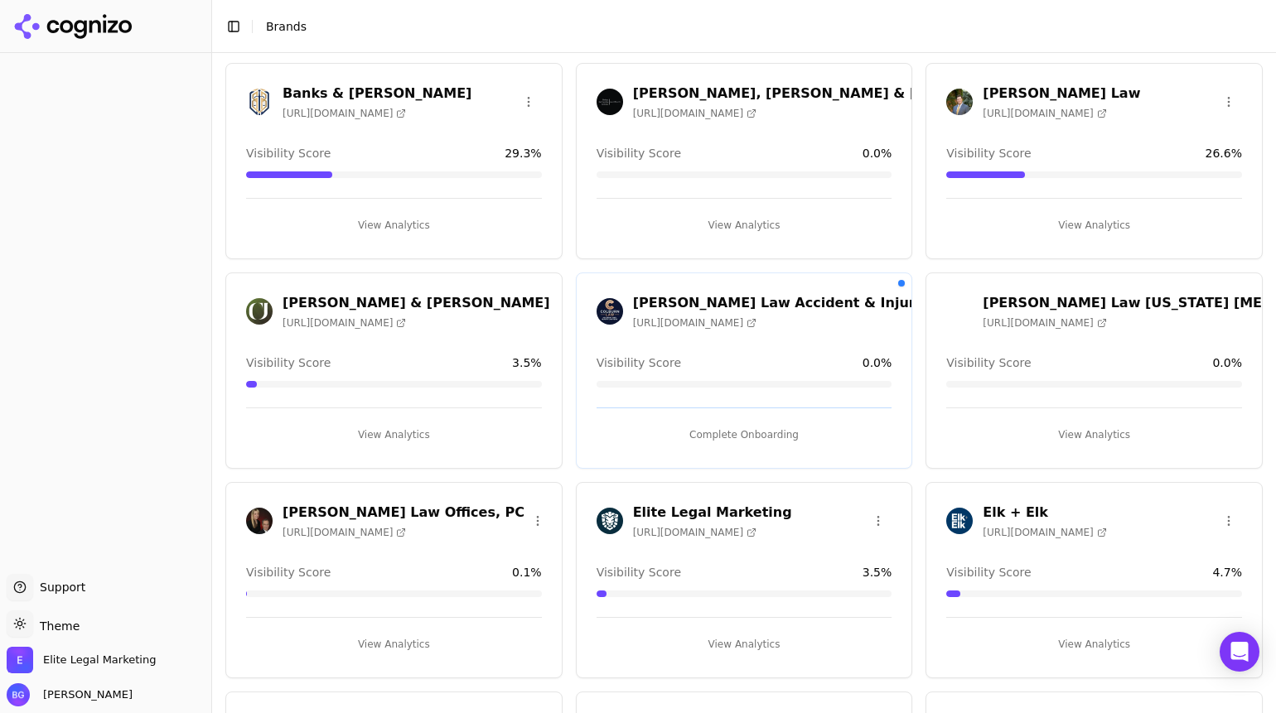
scroll to position [254, 0]
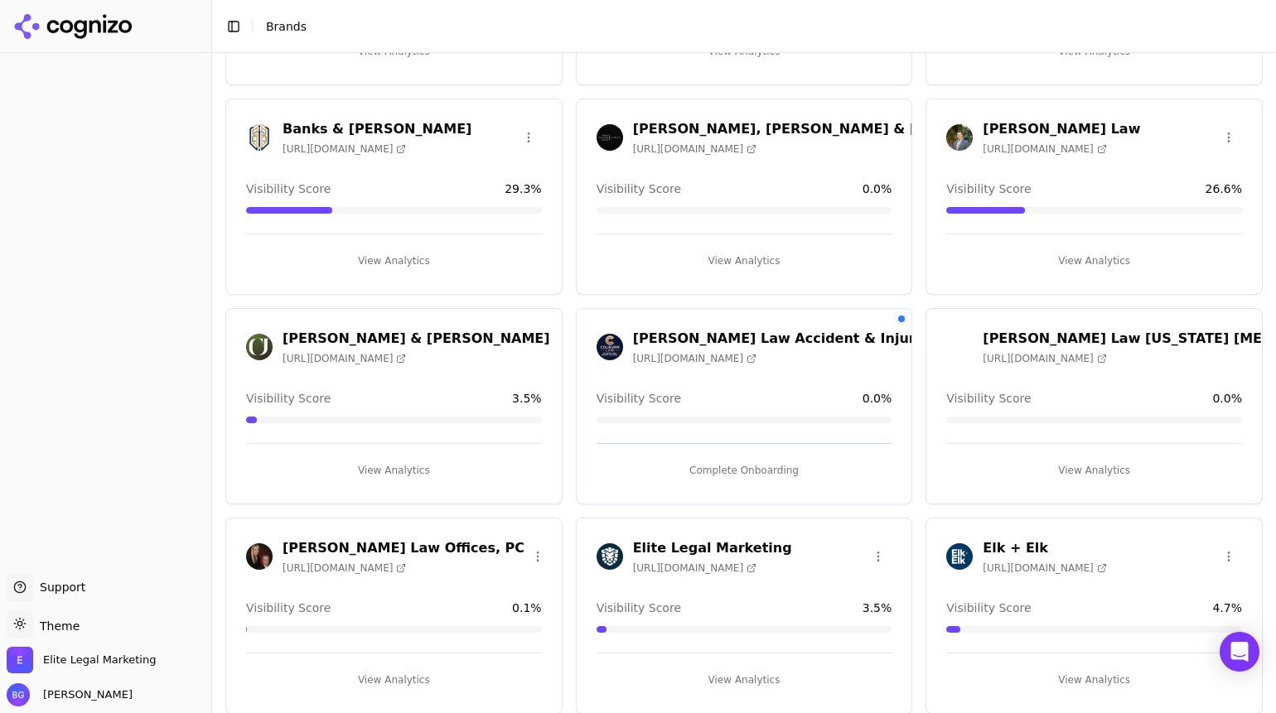
click at [295, 114] on div "Banks & [PERSON_NAME] [URL][DOMAIN_NAME] Visibility Score 29.3 % View Analytics" at bounding box center [393, 197] width 337 height 196
click at [305, 131] on h3 "Banks & [PERSON_NAME]" at bounding box center [377, 129] width 189 height 20
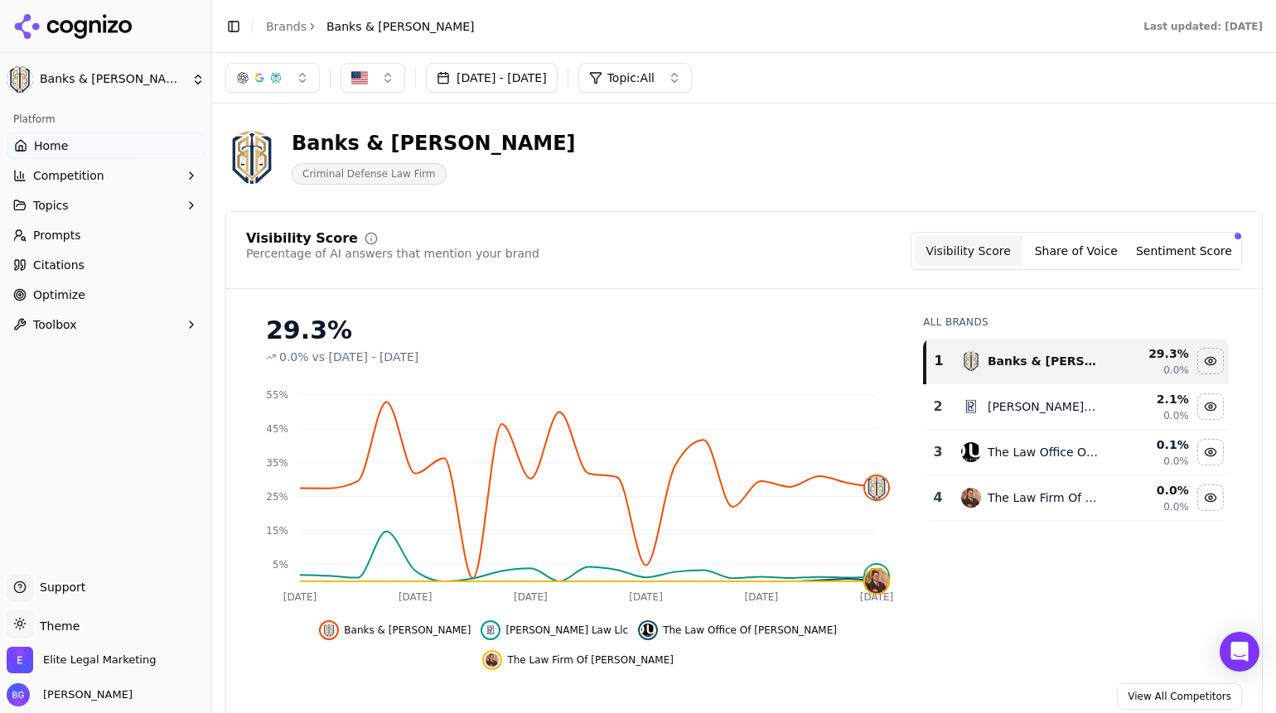
click at [71, 174] on span "Competition" at bounding box center [68, 175] width 71 height 17
click at [615, 290] on div "Visibility Score Percentage of AI answers that mention your brand Visibility Sc…" at bounding box center [743, 470] width 1037 height 519
click at [286, 27] on link "Brands" at bounding box center [286, 26] width 41 height 13
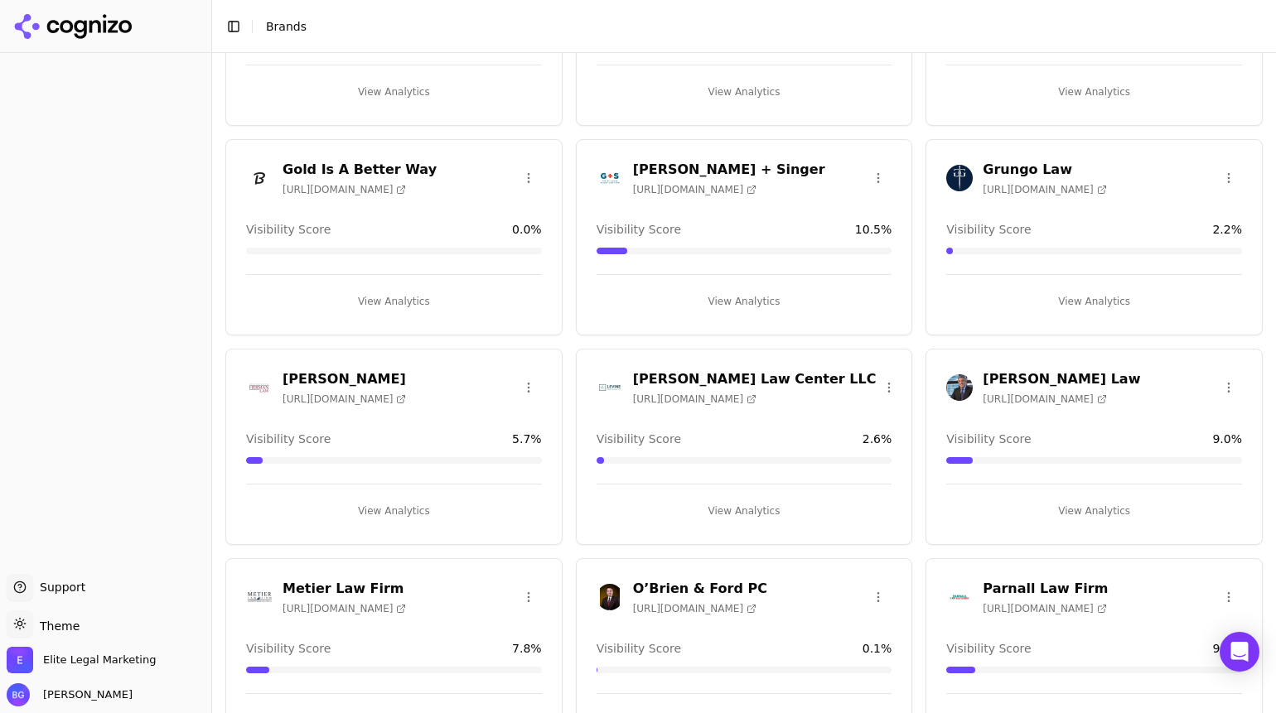
scroll to position [843, 0]
click at [717, 169] on h3 "[PERSON_NAME] + Singer" at bounding box center [729, 168] width 192 height 20
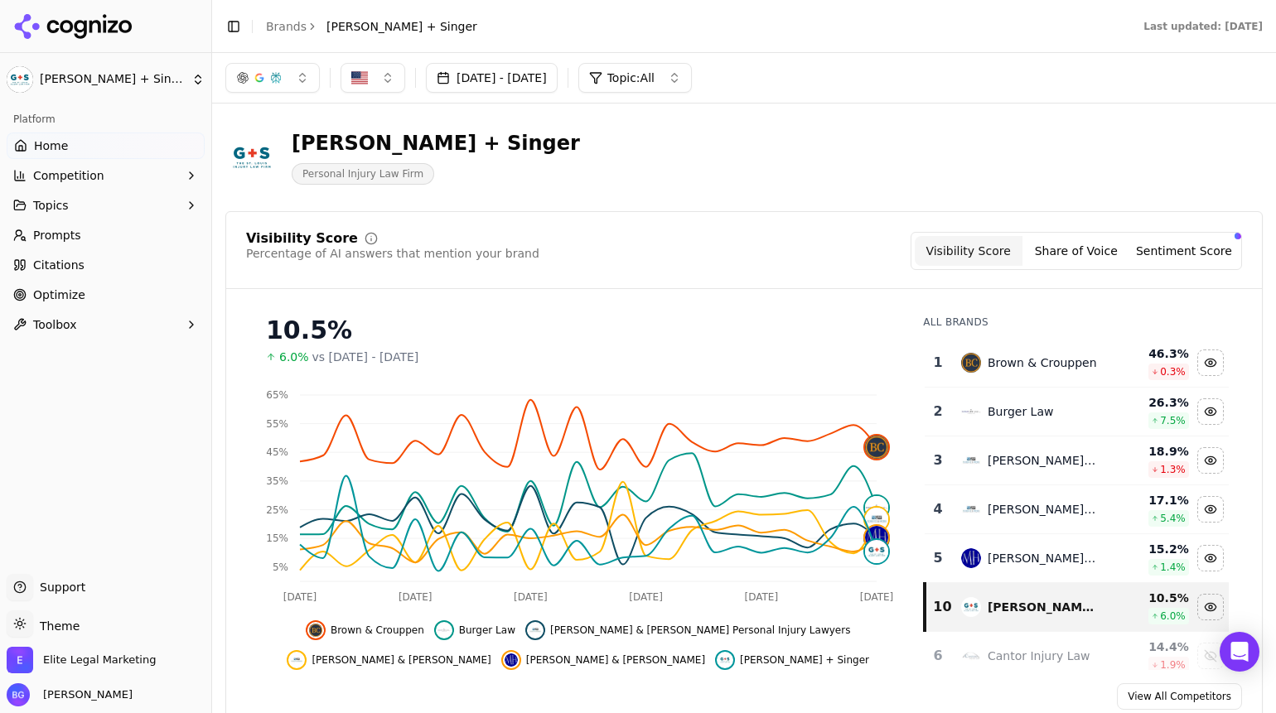
click at [273, 27] on link "Brands" at bounding box center [286, 26] width 41 height 13
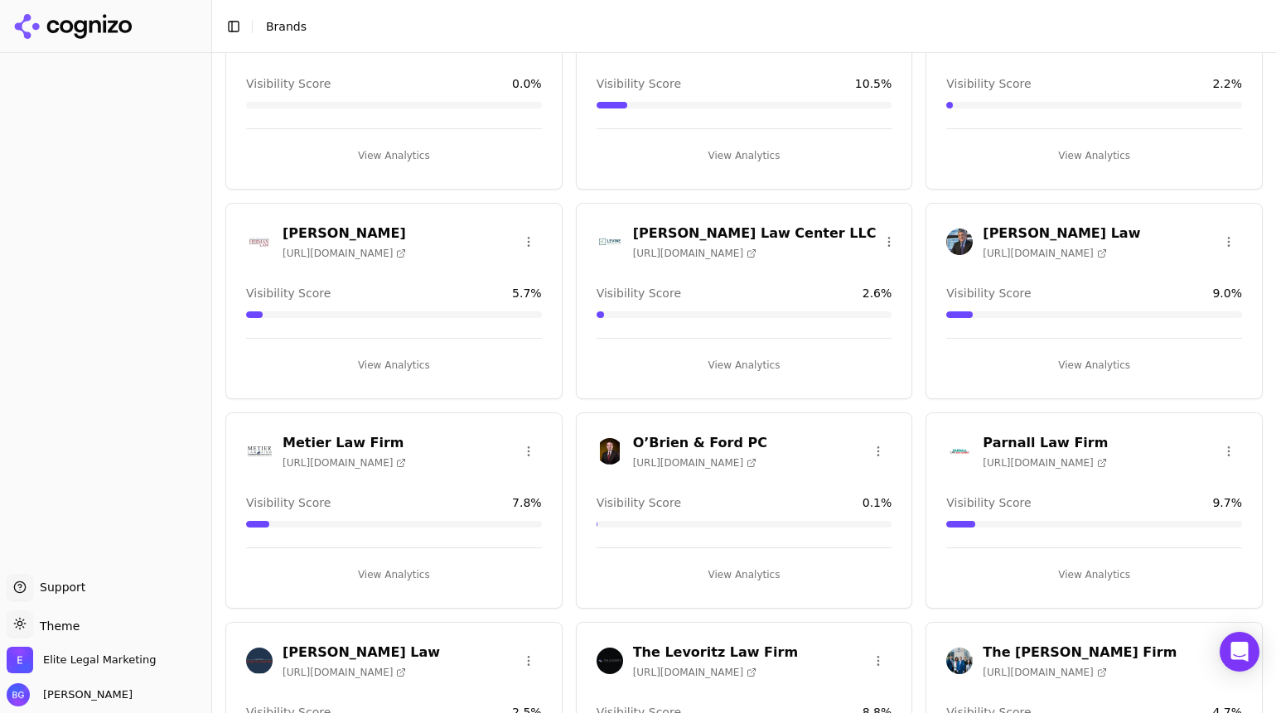
scroll to position [1106, 0]
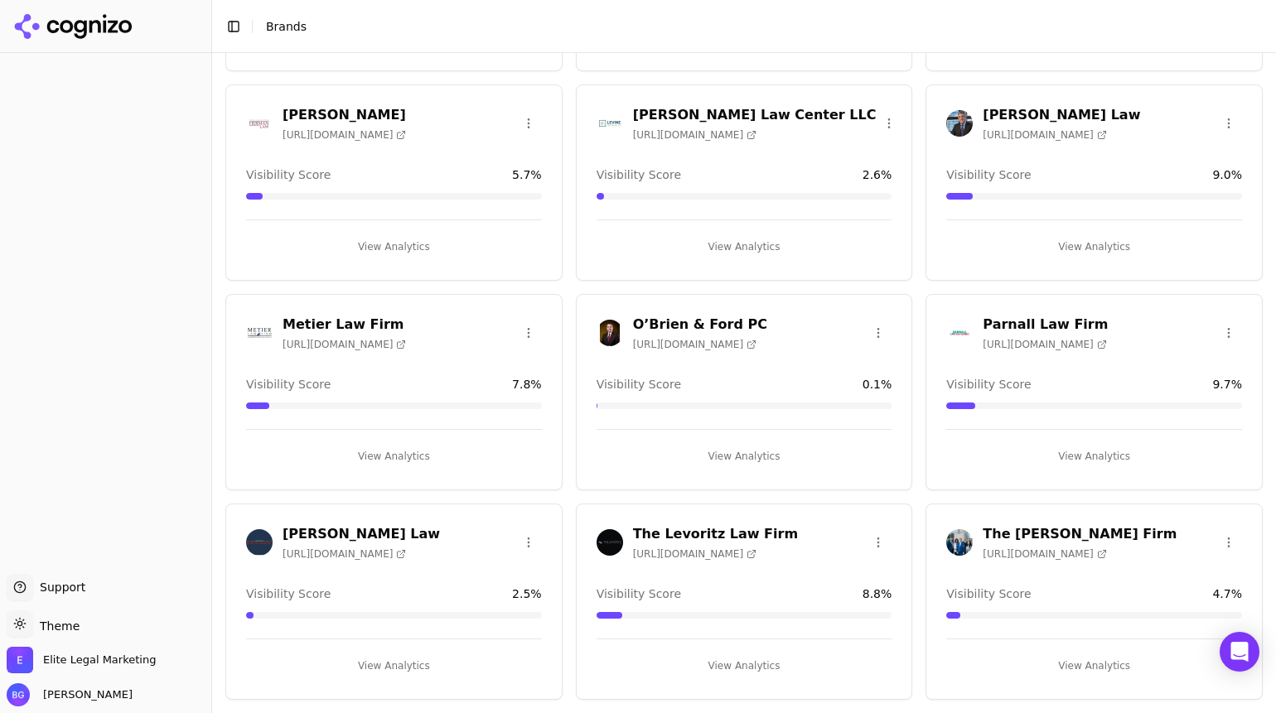
click at [696, 323] on h3 "O’Brien & Ford PC" at bounding box center [700, 325] width 134 height 20
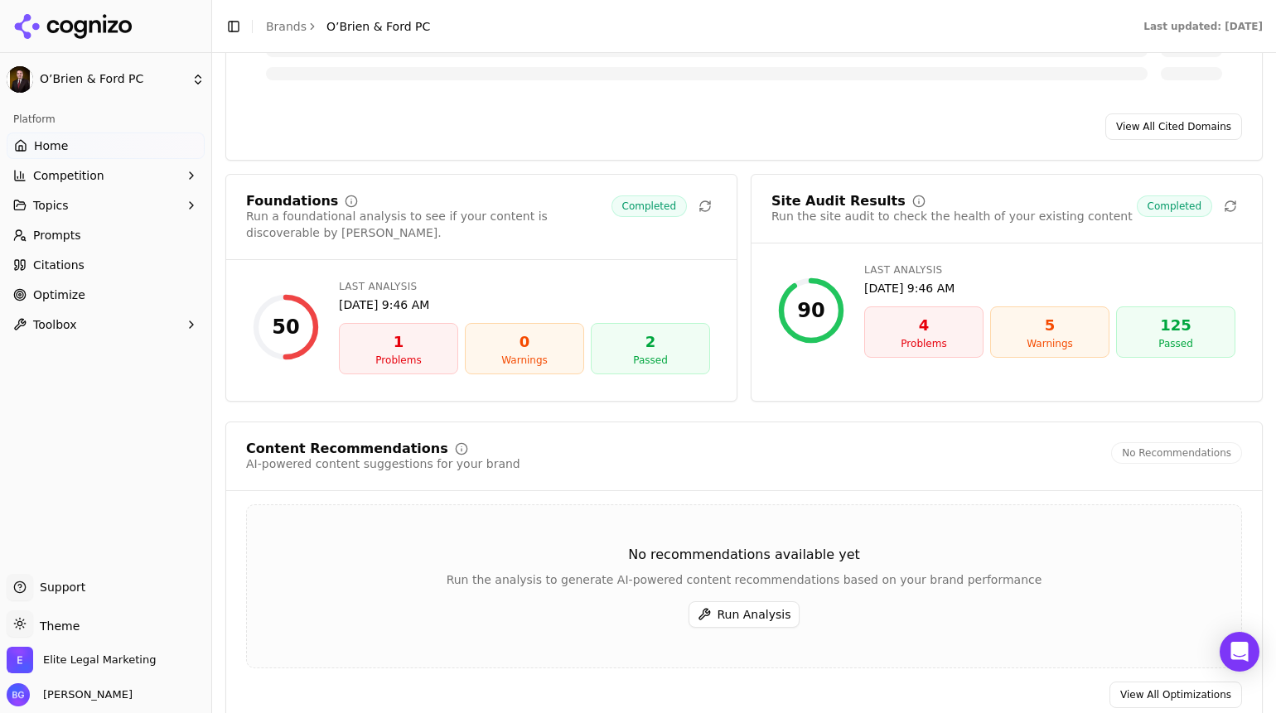
scroll to position [1797, 0]
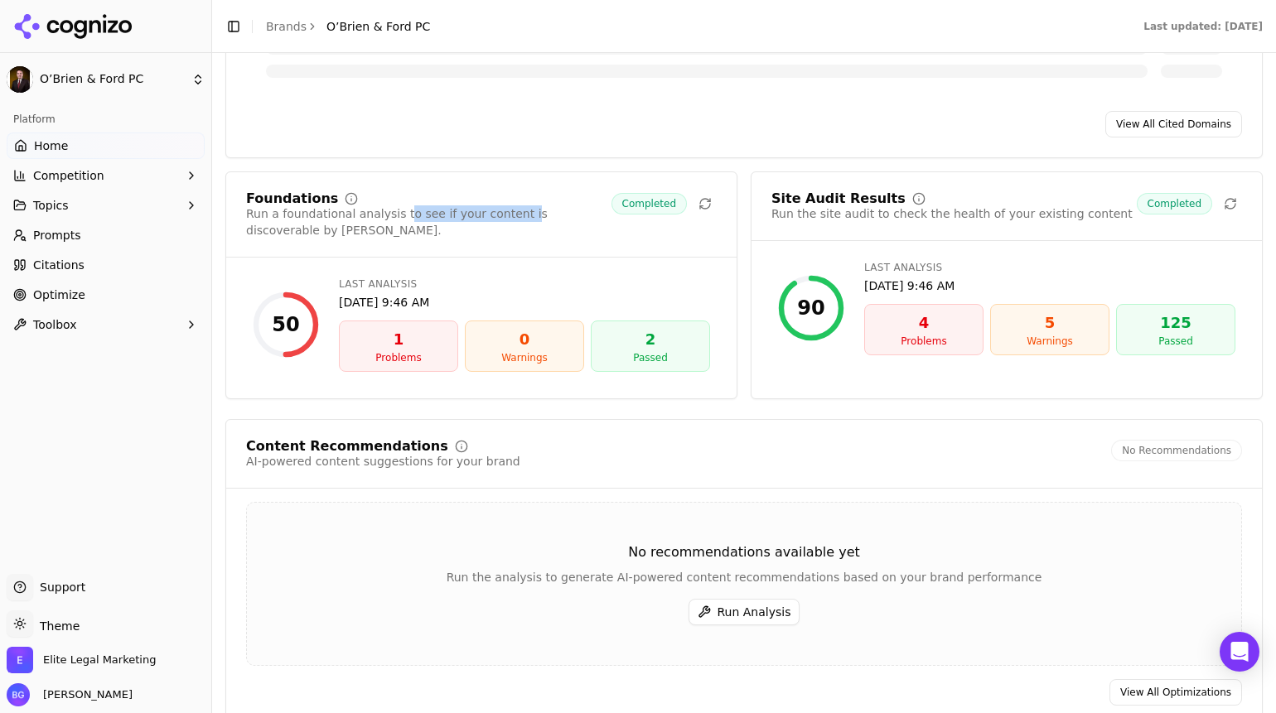
drag, startPoint x: 414, startPoint y: 205, endPoint x: 513, endPoint y: 207, distance: 98.6
click at [513, 207] on div "Run a foundational analysis to see if your content is discoverable by [PERSON_N…" at bounding box center [428, 221] width 365 height 33
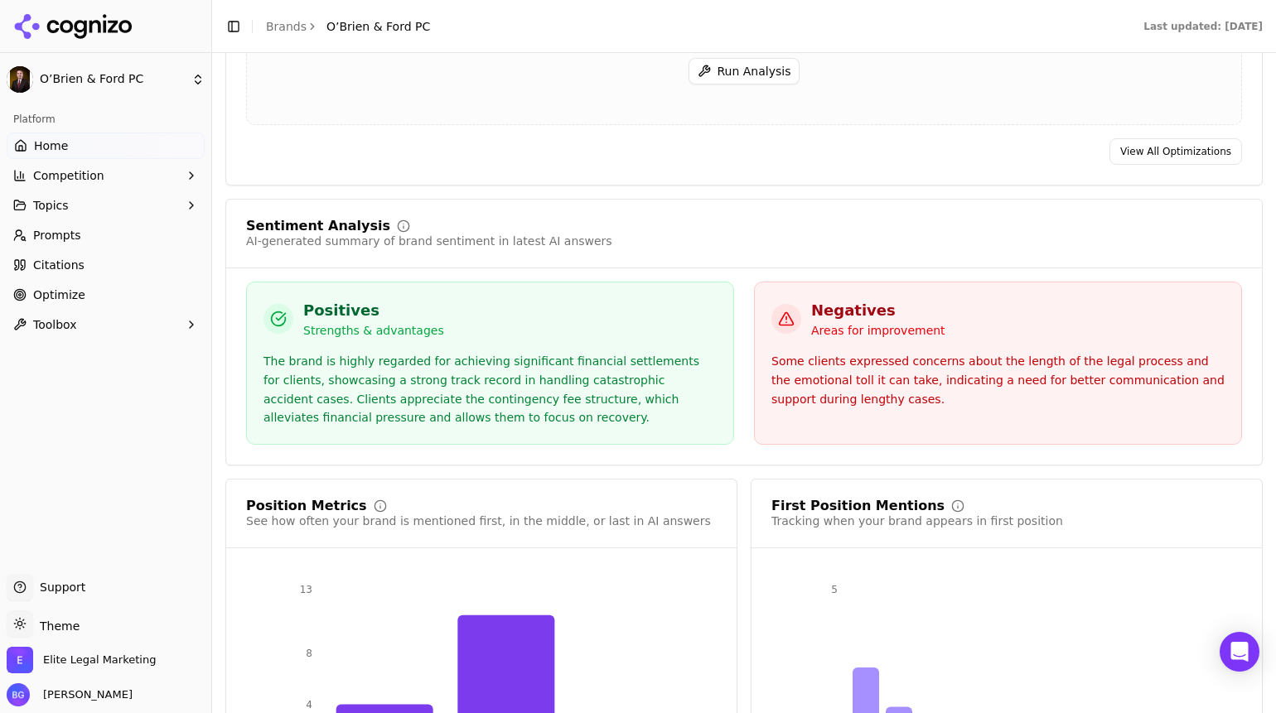
scroll to position [2340, 0]
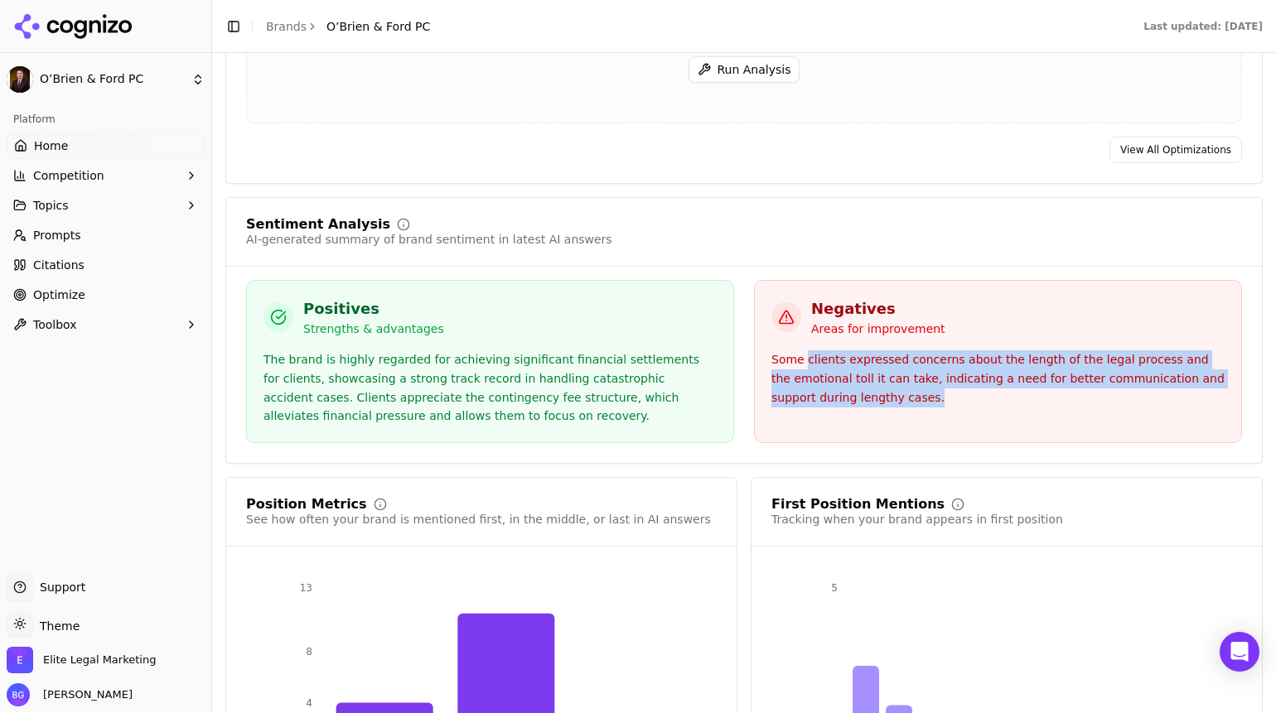
drag, startPoint x: 904, startPoint y: 395, endPoint x: 807, endPoint y: 351, distance: 106.4
click at [807, 351] on div "Some clients expressed concerns about the length of the legal process and the e…" at bounding box center [997, 378] width 453 height 56
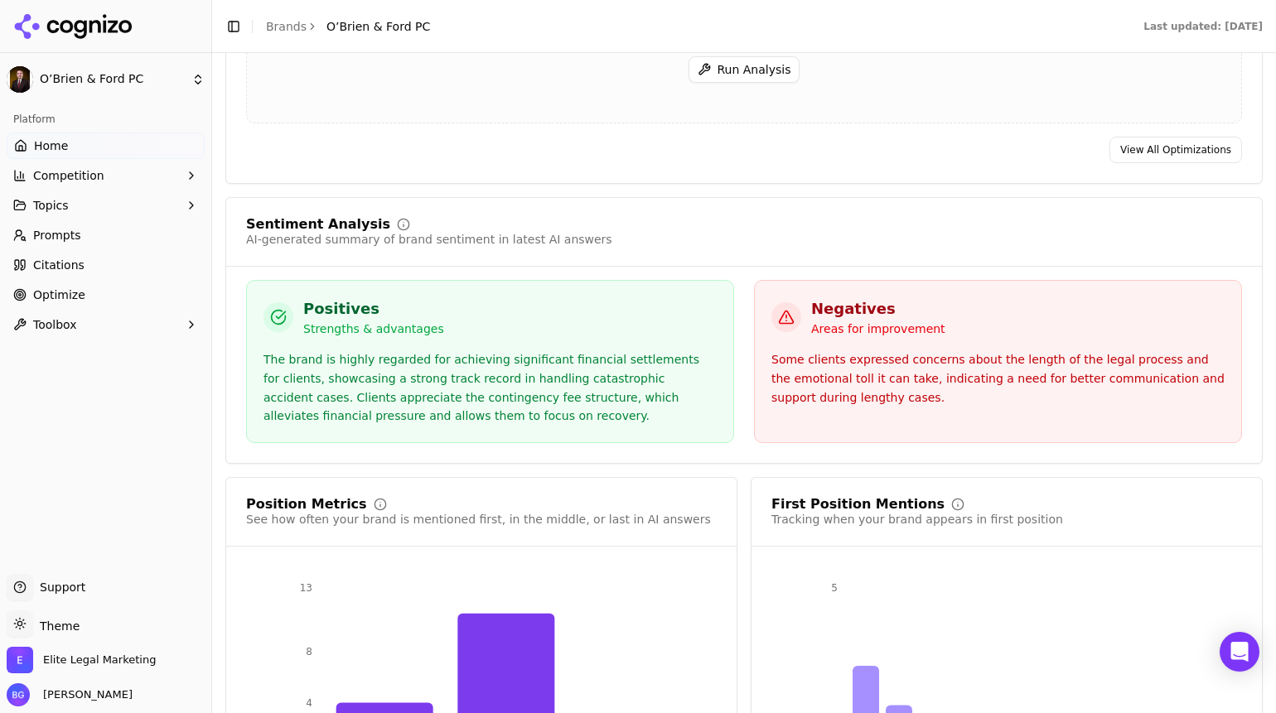
click at [807, 351] on div "Some clients expressed concerns about the length of the legal process and the e…" at bounding box center [997, 378] width 453 height 56
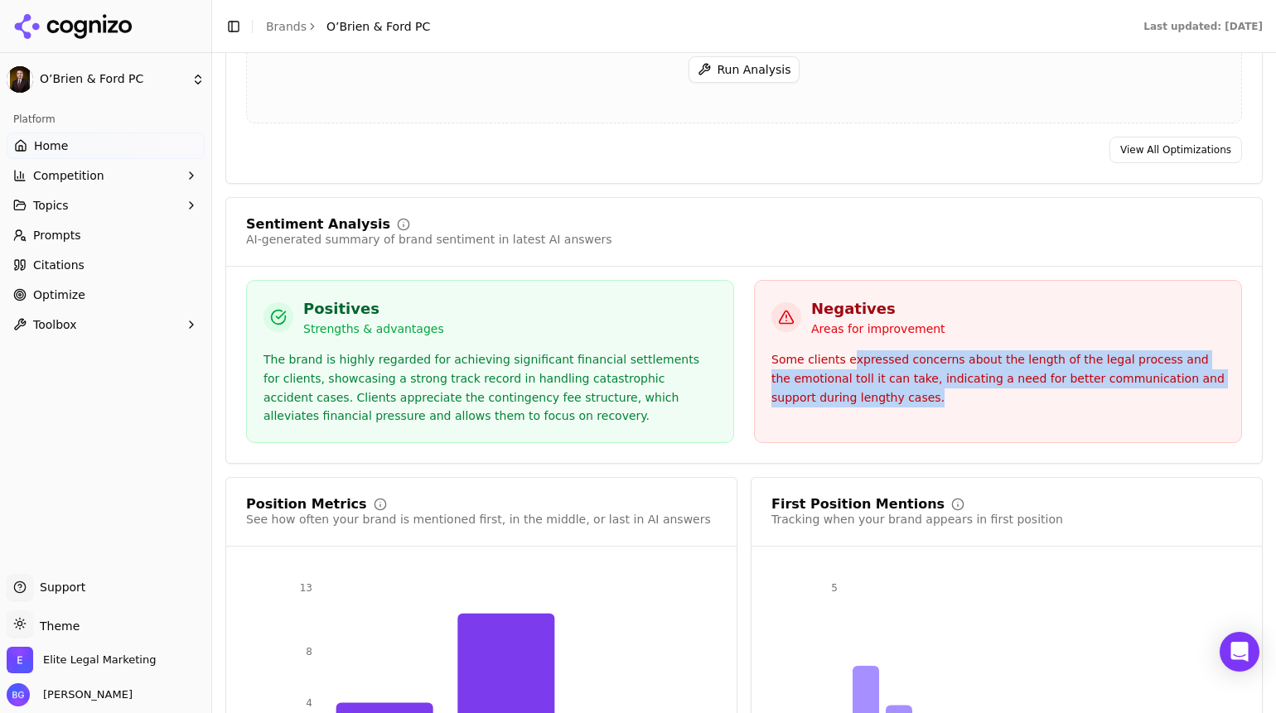
drag, startPoint x: 930, startPoint y: 396, endPoint x: 852, endPoint y: 349, distance: 91.1
click at [852, 350] on div "Some clients expressed concerns about the length of the legal process and the e…" at bounding box center [997, 378] width 453 height 56
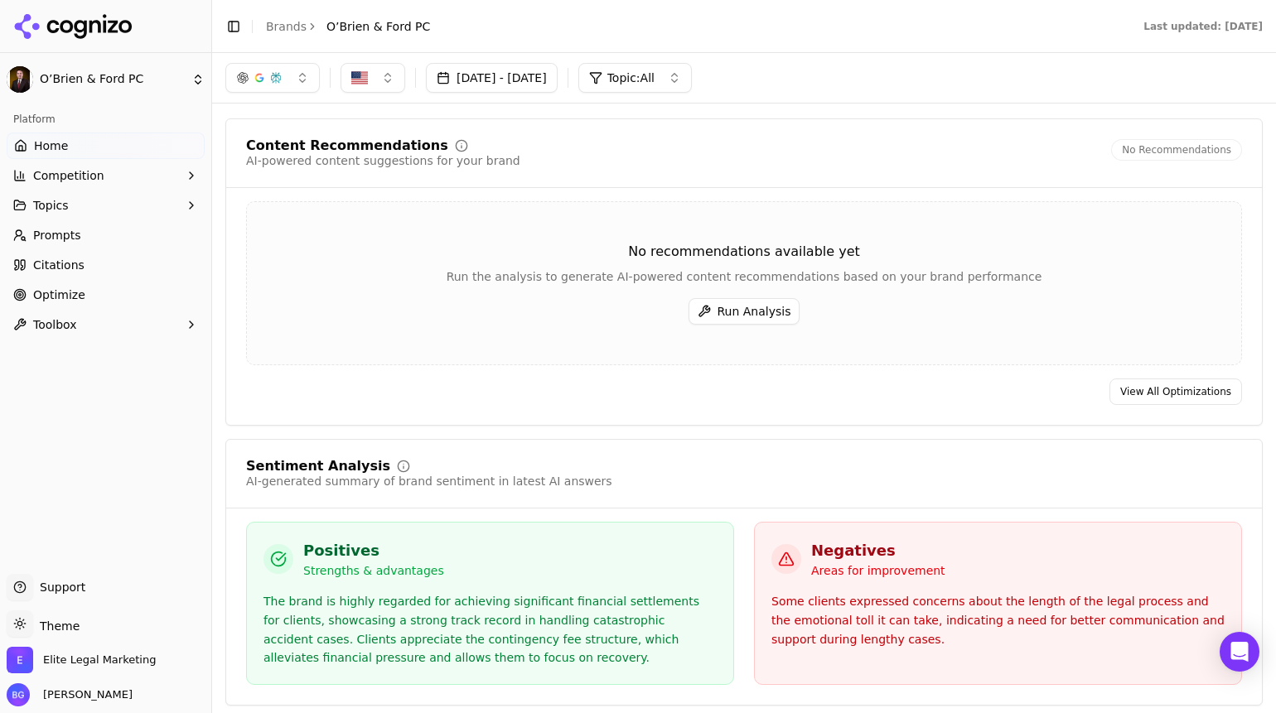
scroll to position [2260, 0]
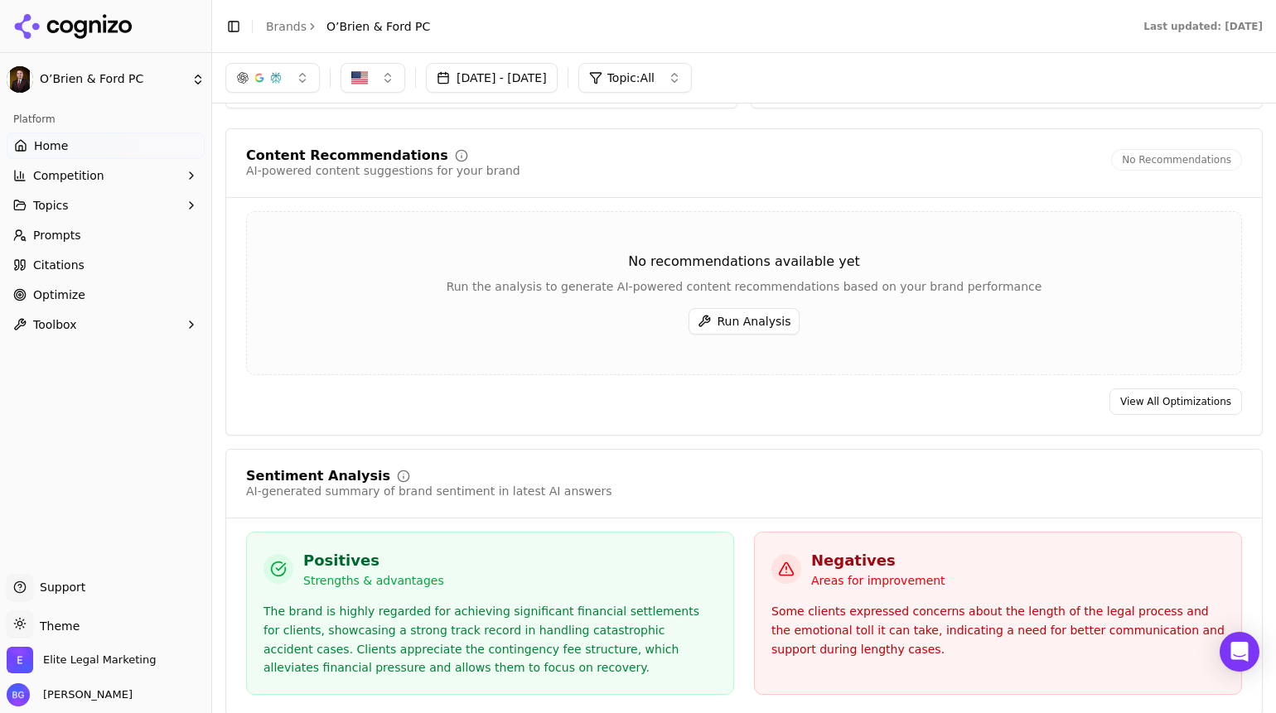
click at [283, 25] on link "Brands" at bounding box center [286, 26] width 41 height 13
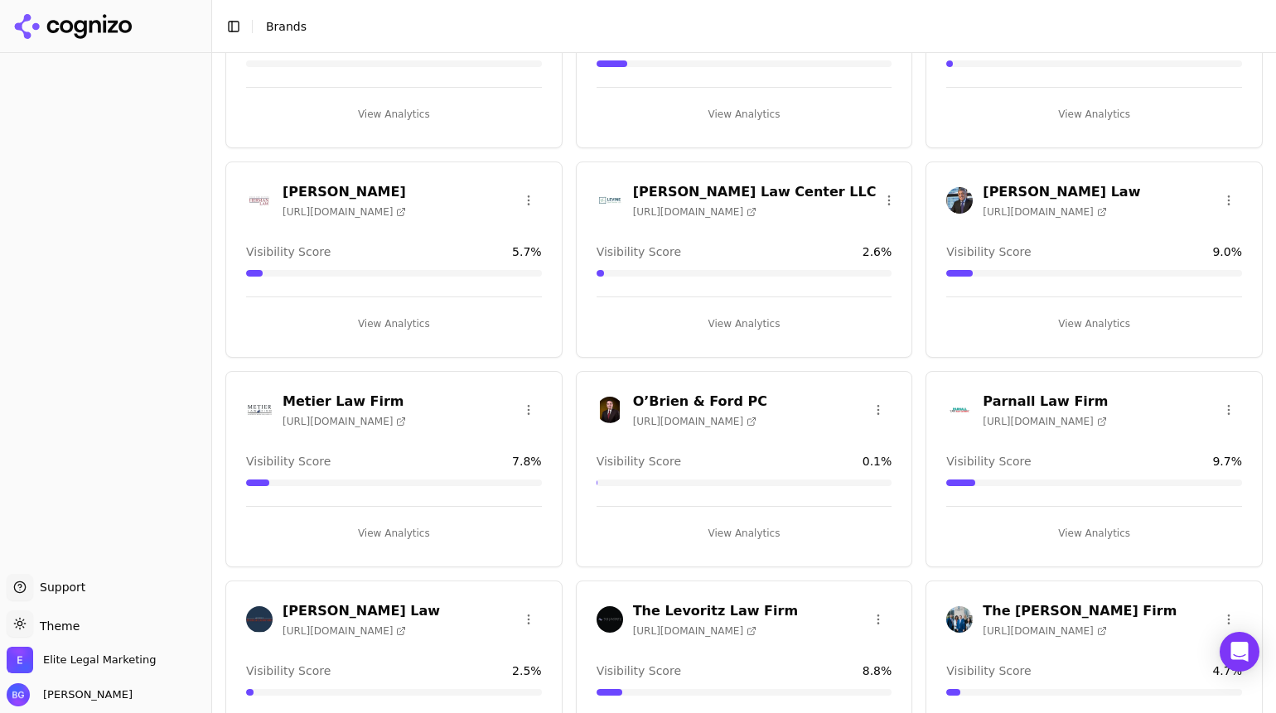
scroll to position [1032, 0]
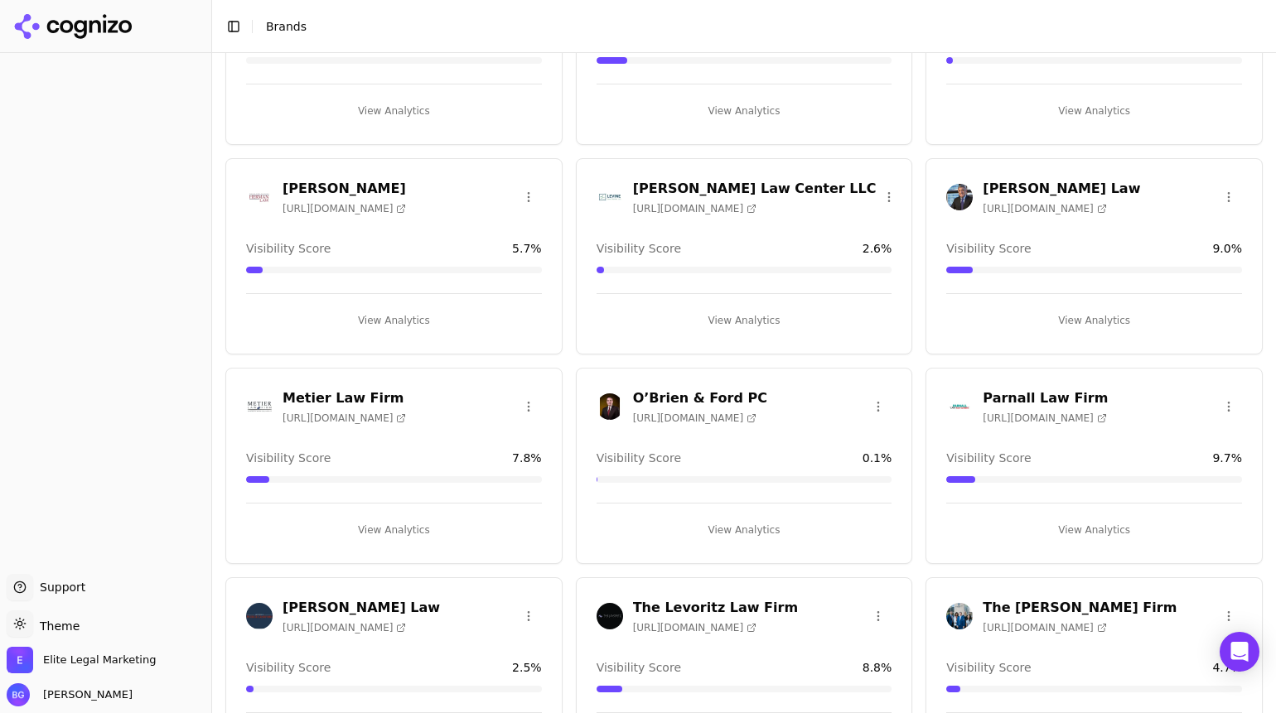
click at [726, 398] on h3 "O’Brien & Ford PC" at bounding box center [700, 399] width 134 height 20
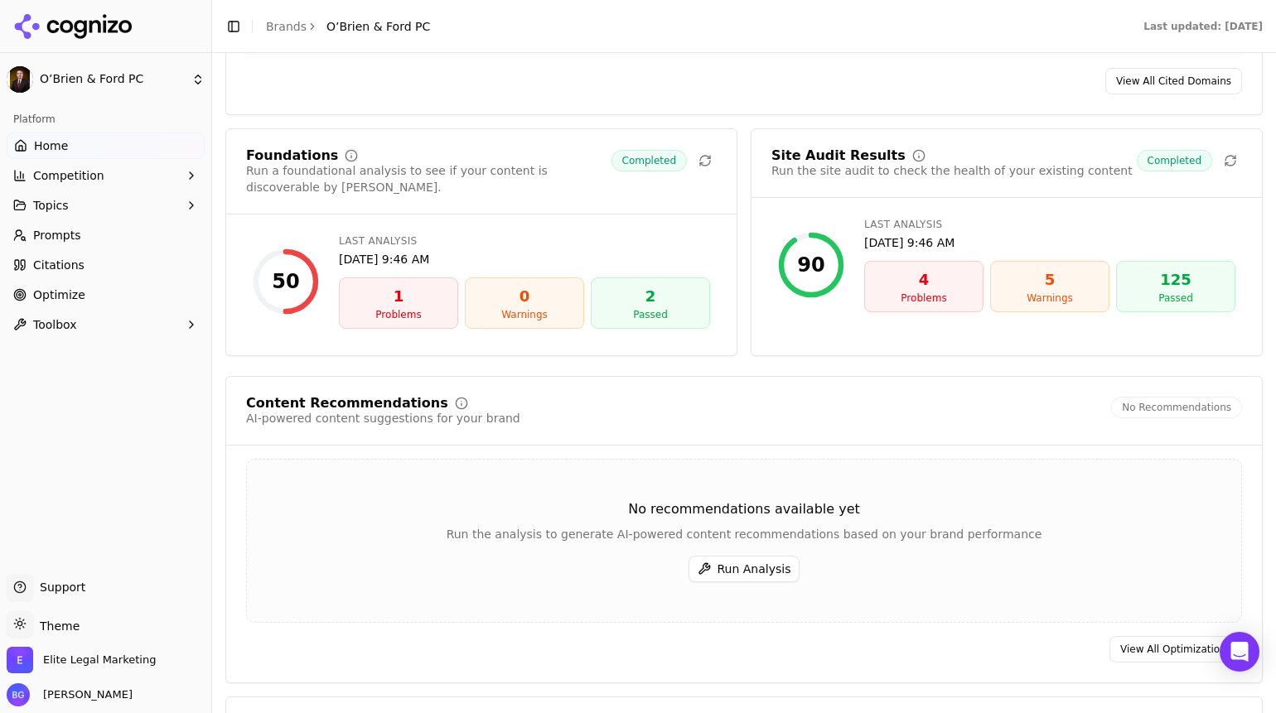
scroll to position [2056, 0]
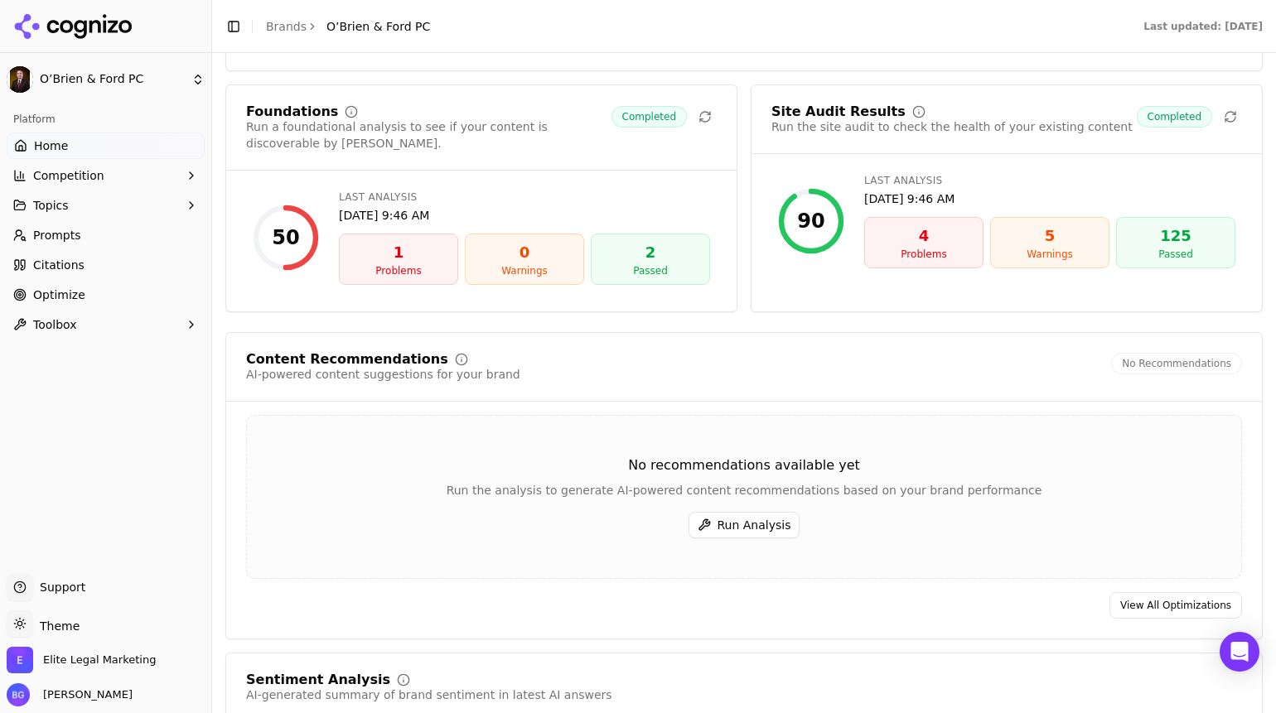
click at [258, 105] on div "Foundations" at bounding box center [292, 111] width 92 height 13
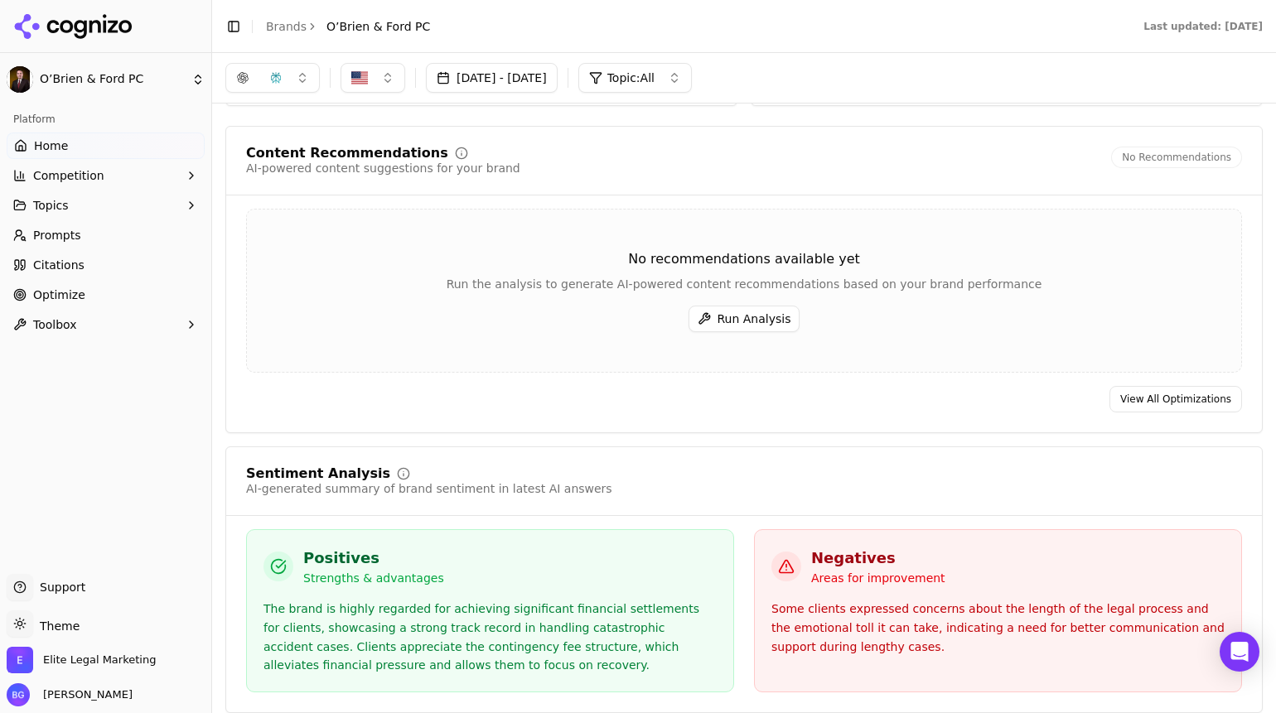
scroll to position [2262, 0]
click at [55, 205] on span "Topics" at bounding box center [51, 205] width 36 height 17
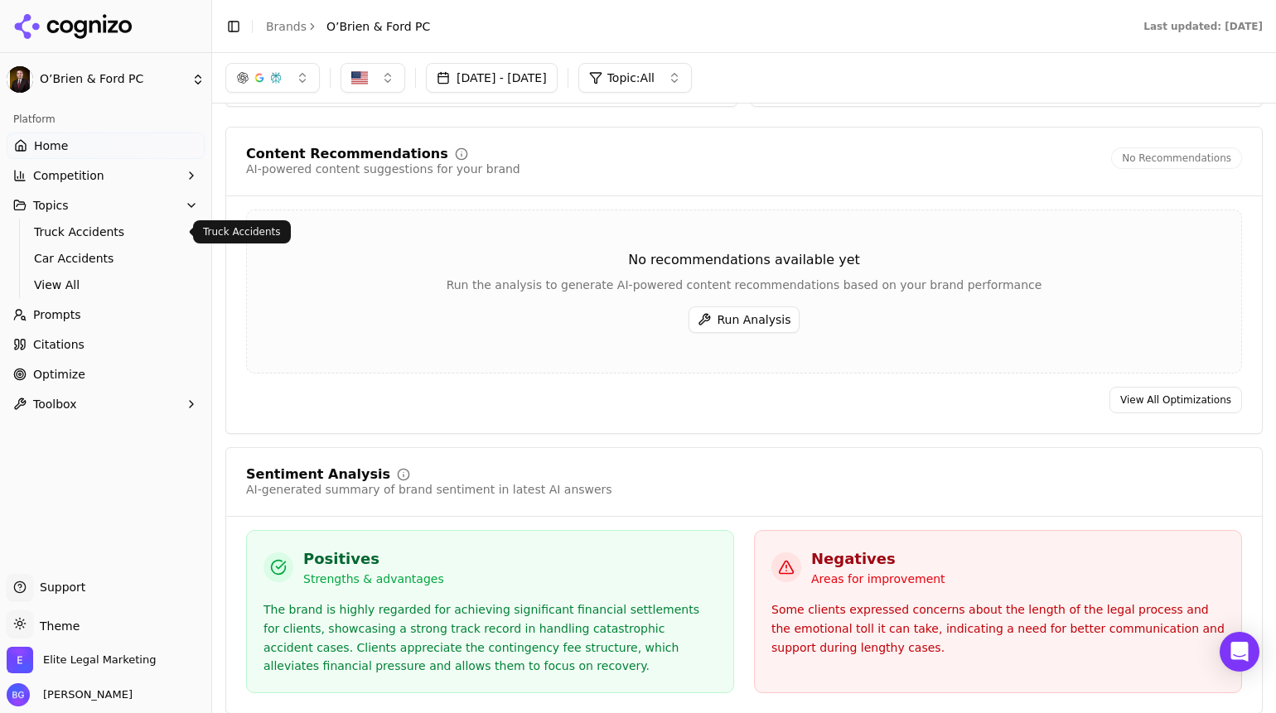
click at [104, 229] on span "Truck Accidents" at bounding box center [106, 232] width 144 height 17
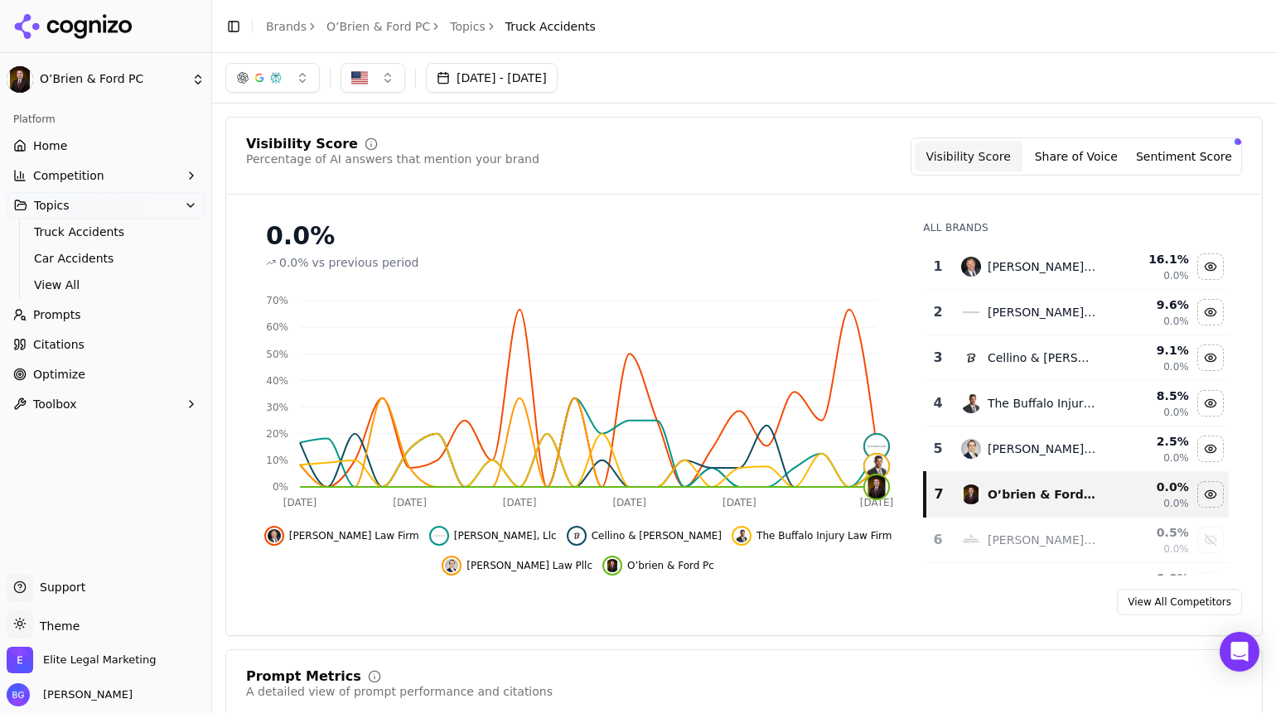
click at [69, 20] on icon at bounding box center [66, 26] width 13 height 13
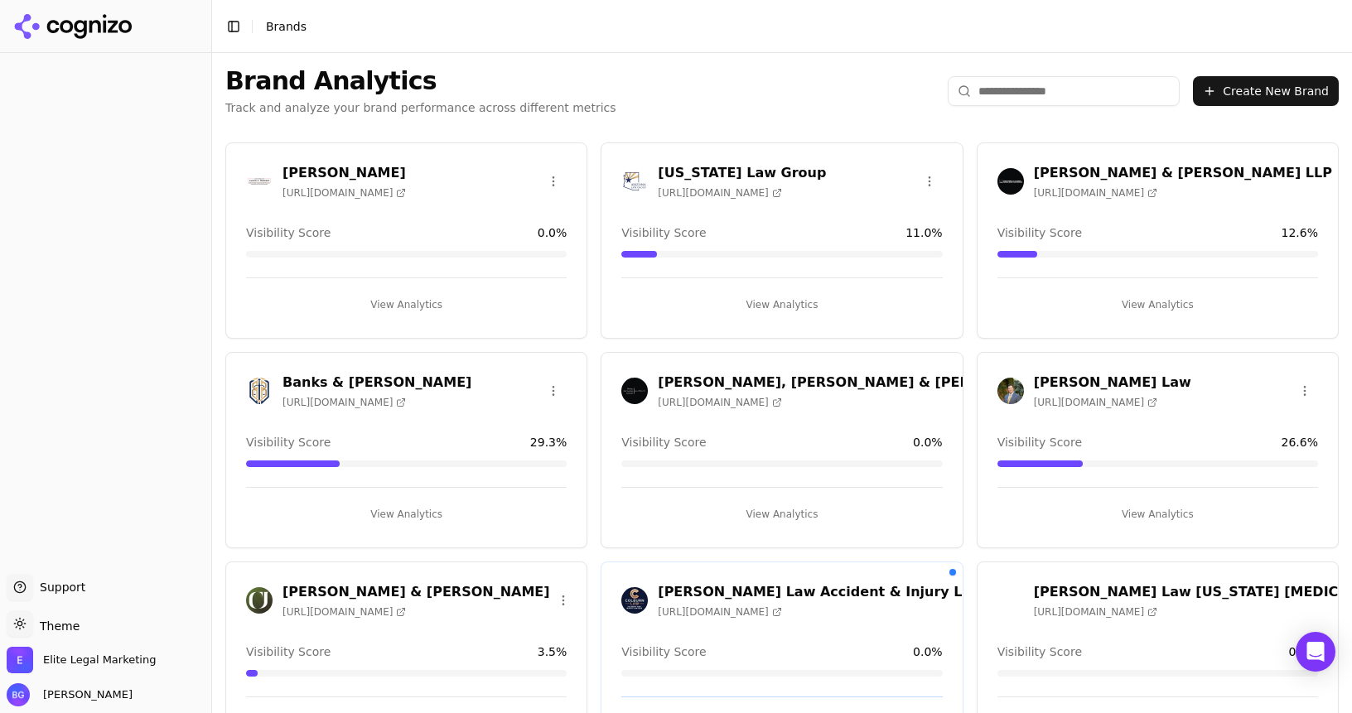
click at [51, 24] on icon at bounding box center [73, 26] width 120 height 25
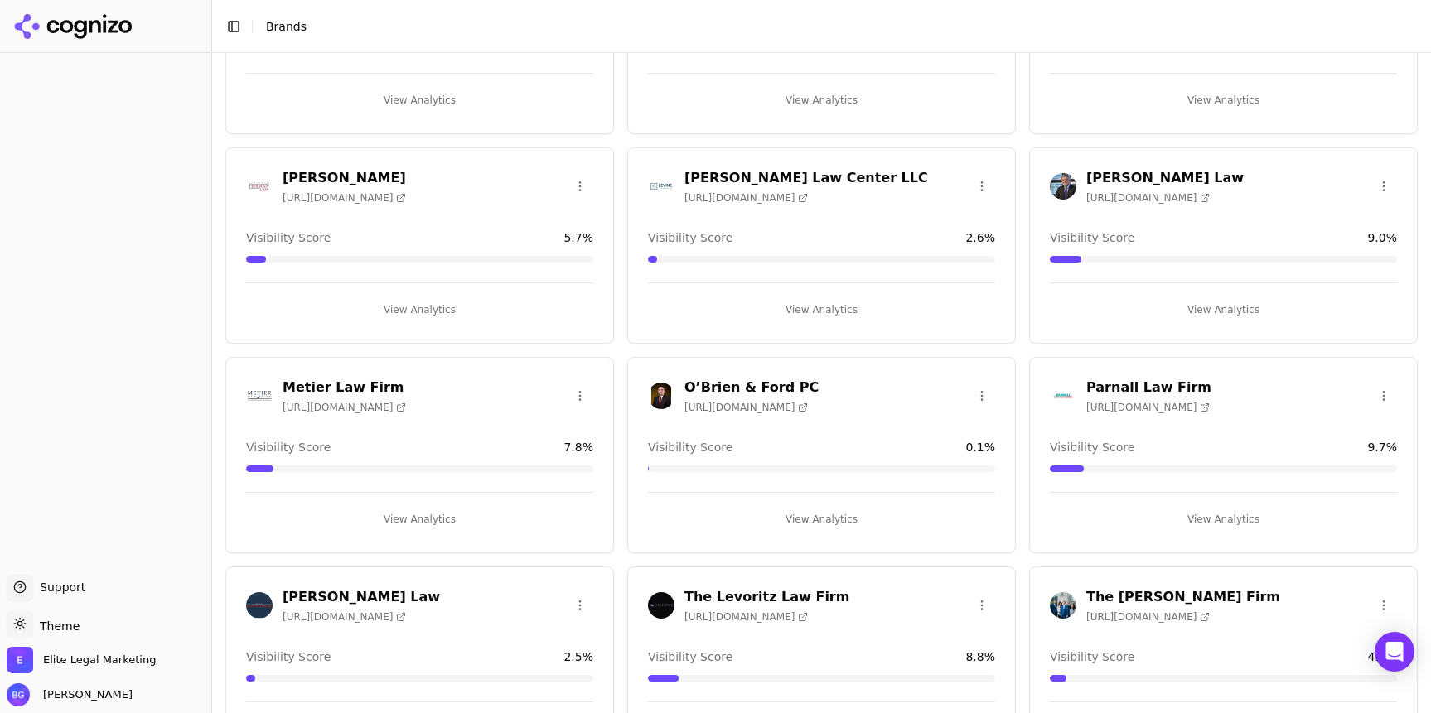
scroll to position [1106, 0]
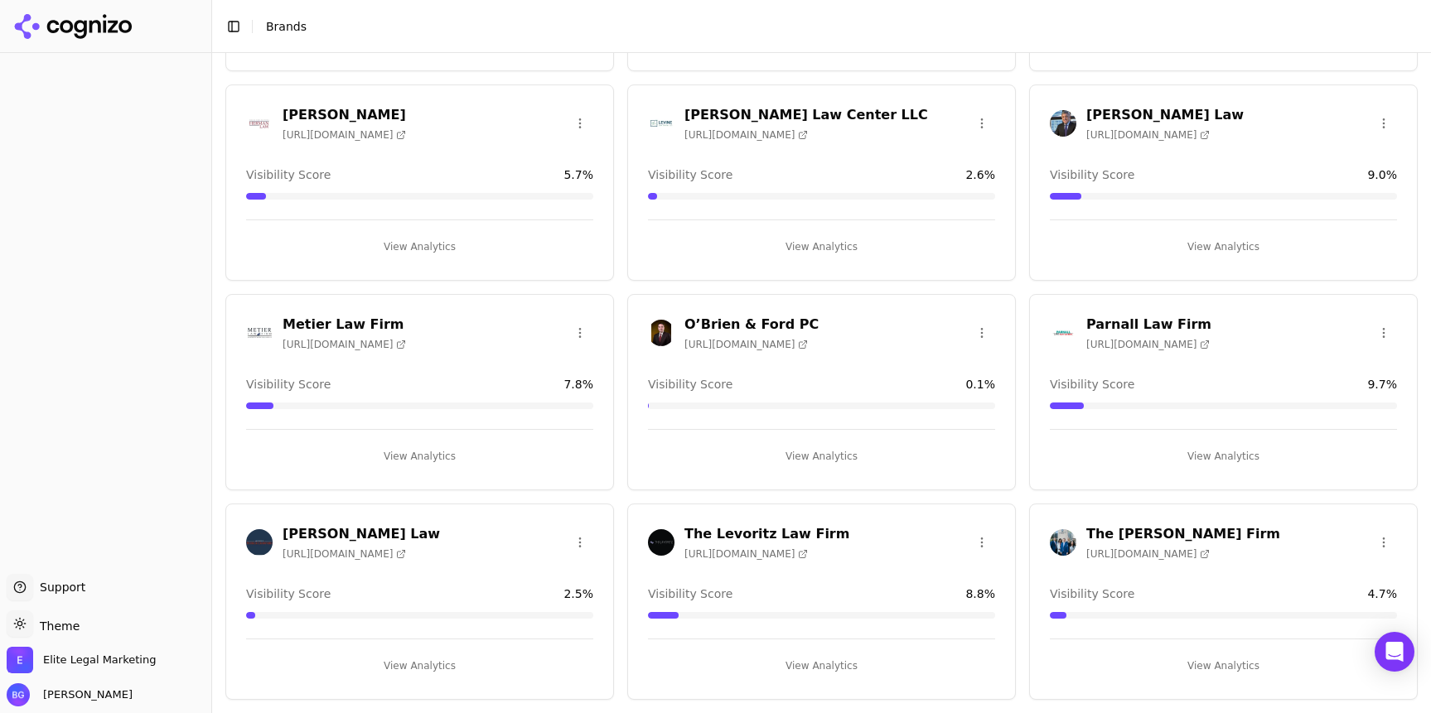
click at [1166, 524] on h3 "The [PERSON_NAME] Firm" at bounding box center [1183, 534] width 194 height 20
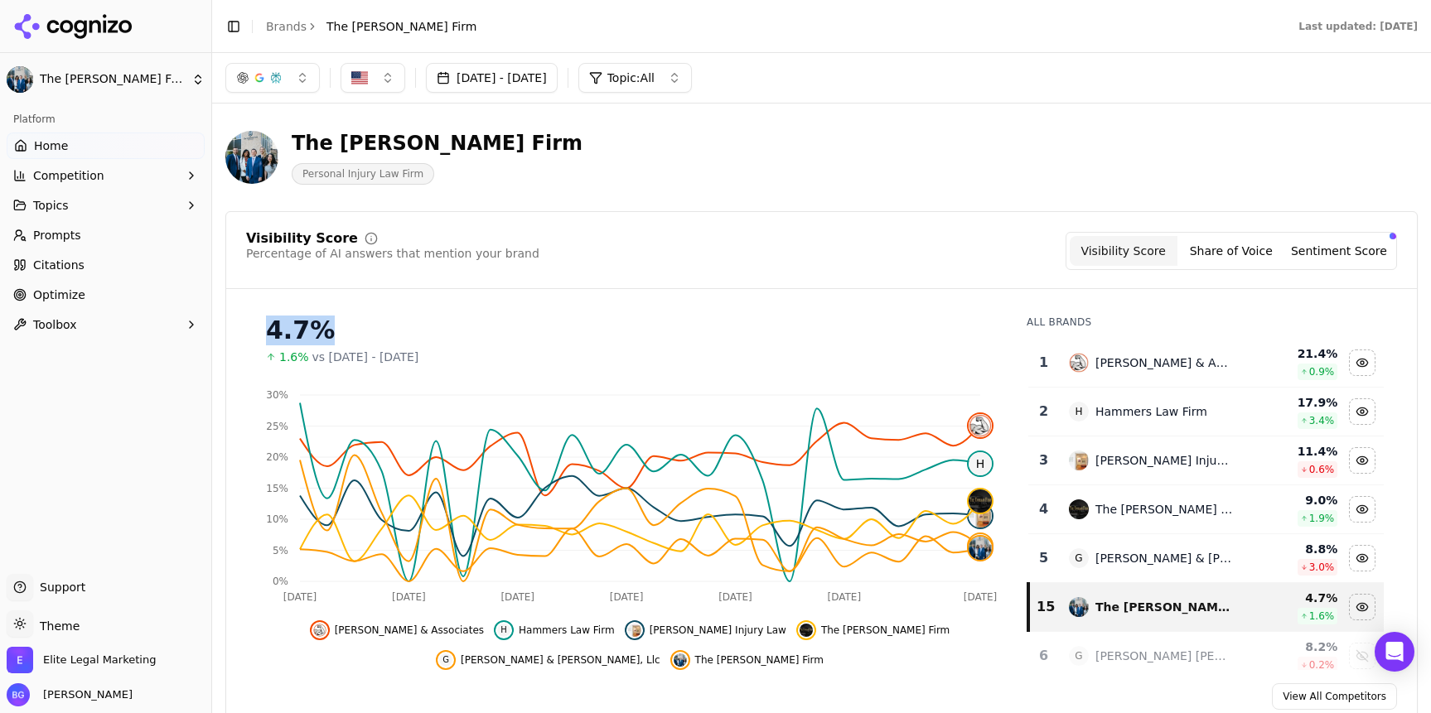
drag, startPoint x: 264, startPoint y: 332, endPoint x: 334, endPoint y: 331, distance: 69.6
click at [333, 331] on div "4.7% 1.6% vs [DATE] - [DATE]" at bounding box center [629, 333] width 767 height 63
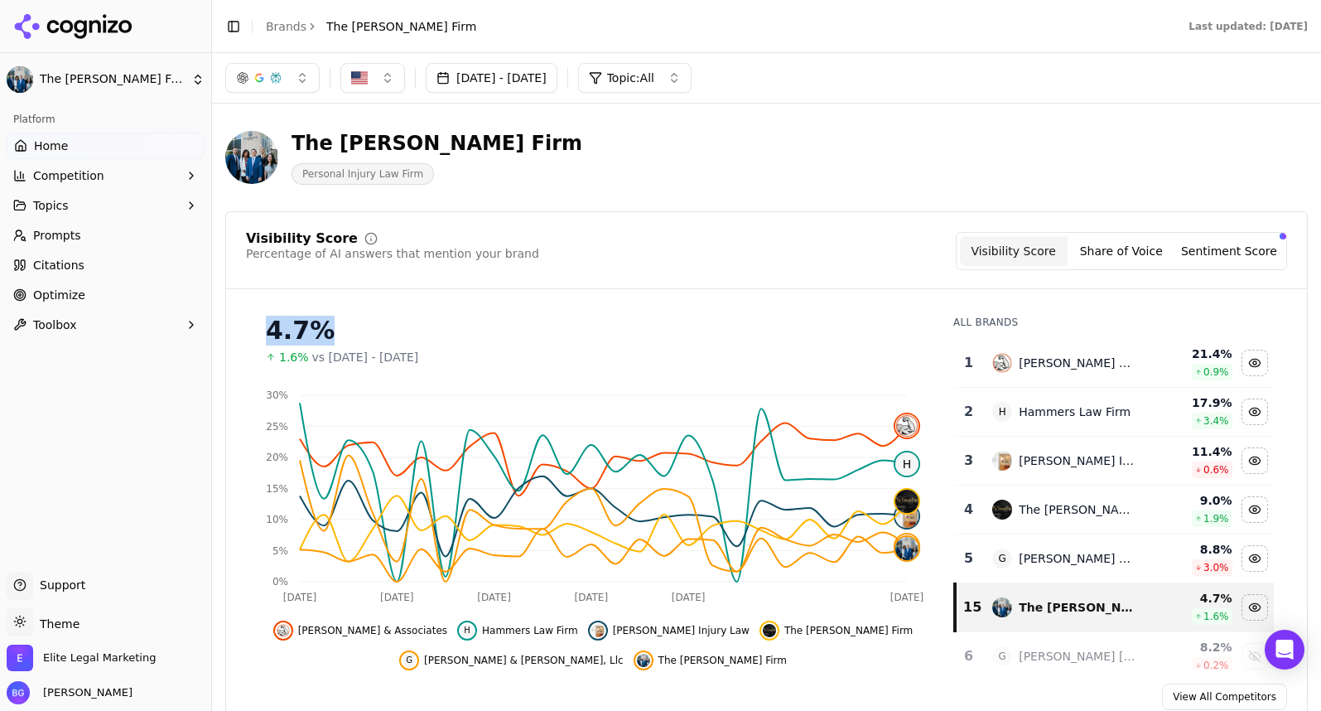
click at [283, 26] on link "Brands" at bounding box center [286, 26] width 41 height 13
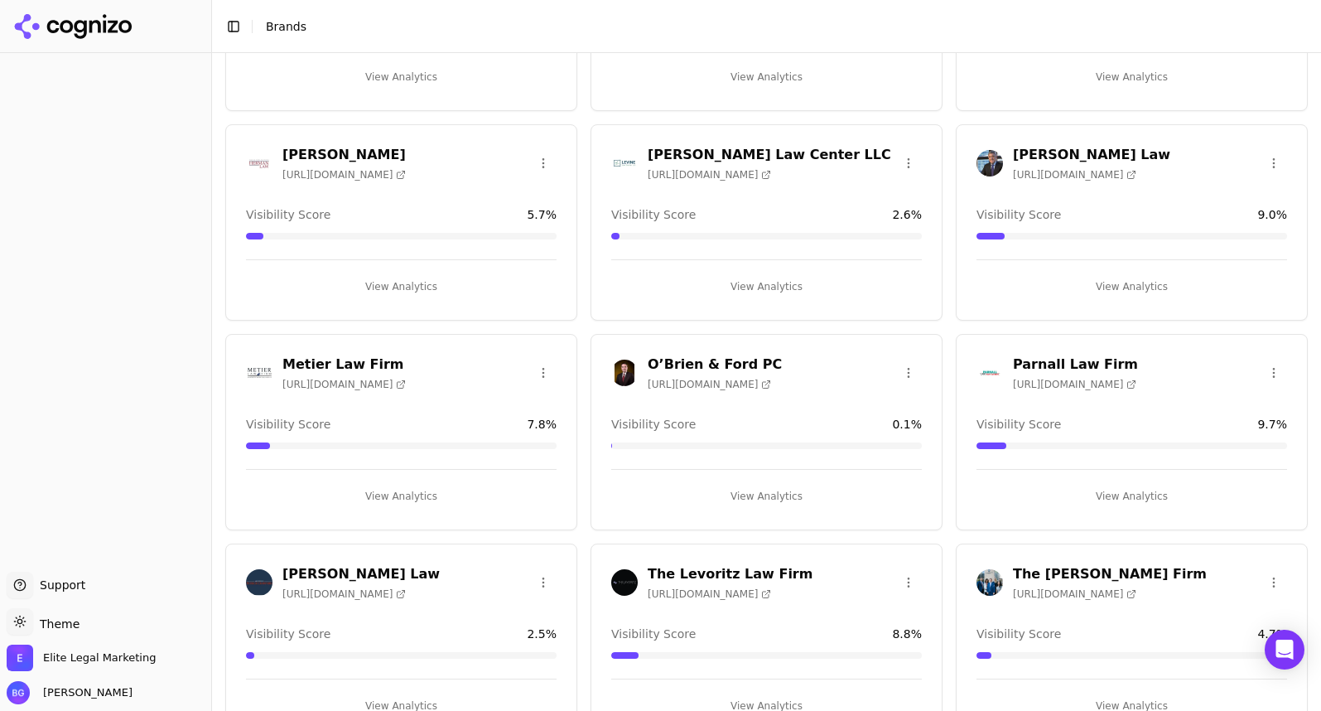
scroll to position [1109, 0]
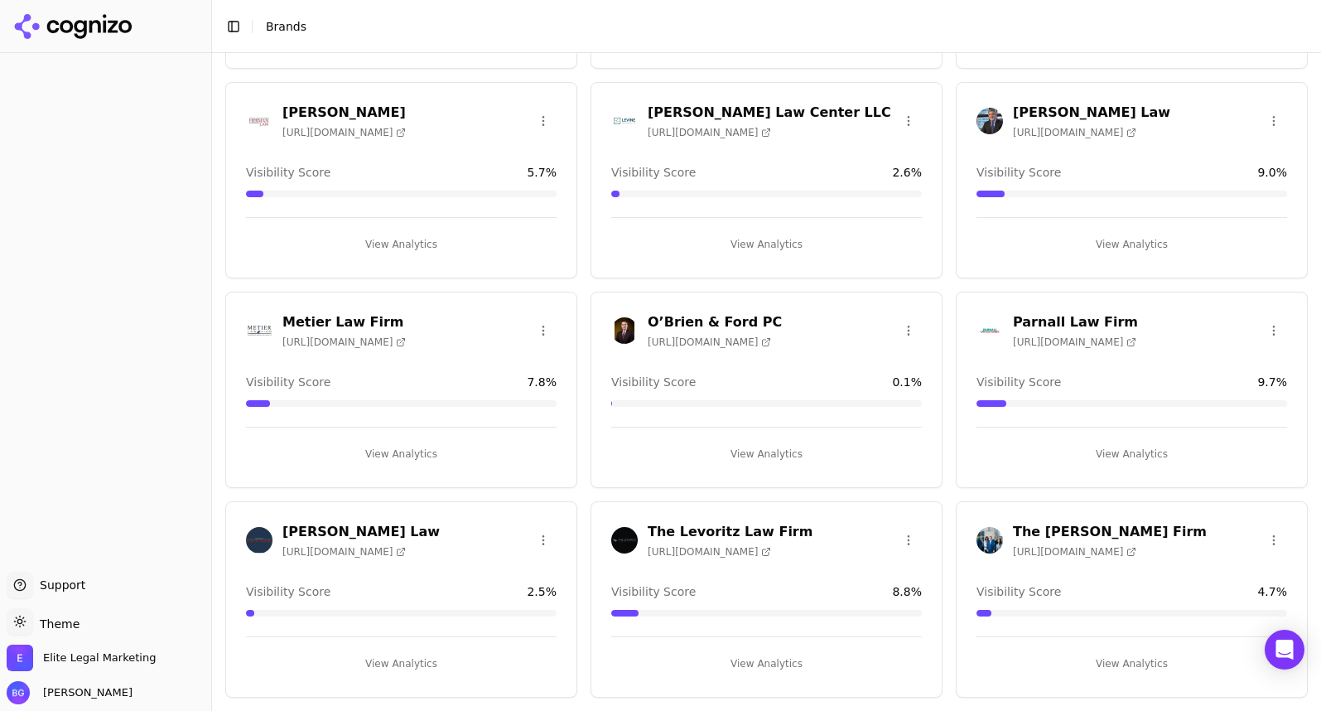
click at [722, 318] on h3 "O’Brien & Ford PC" at bounding box center [715, 322] width 134 height 20
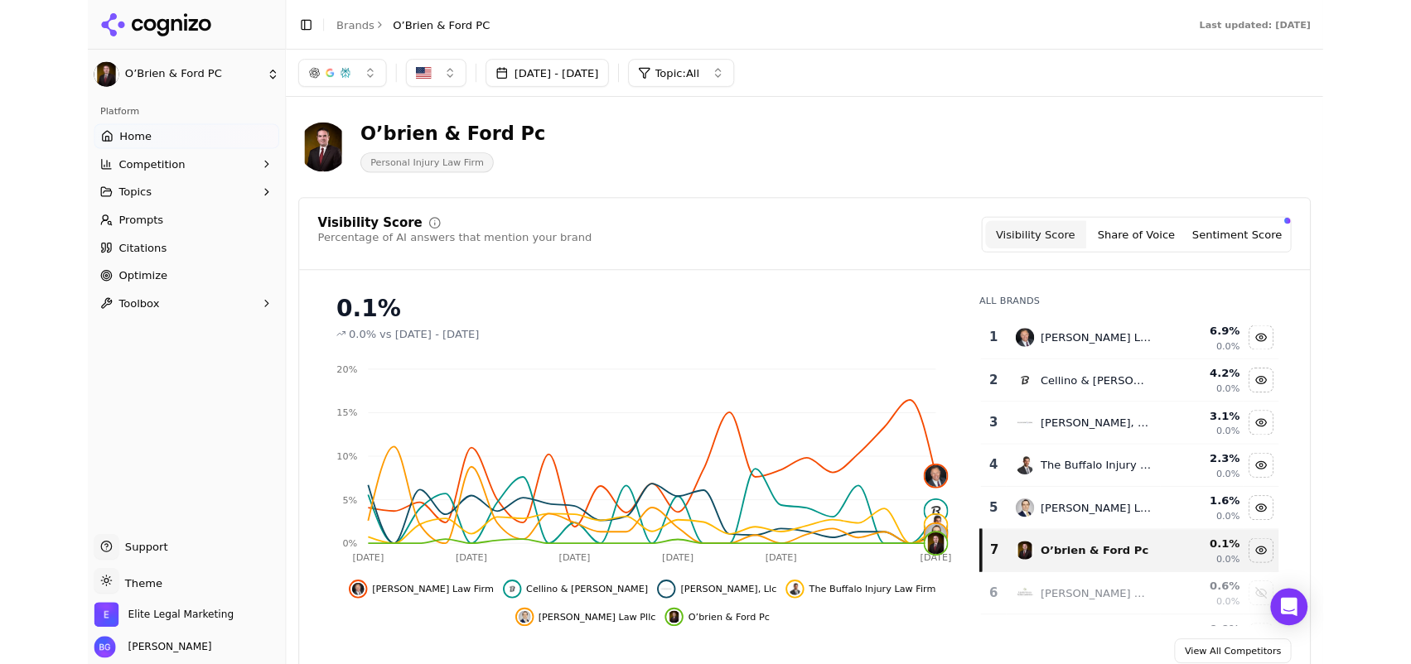
scroll to position [1109, 0]
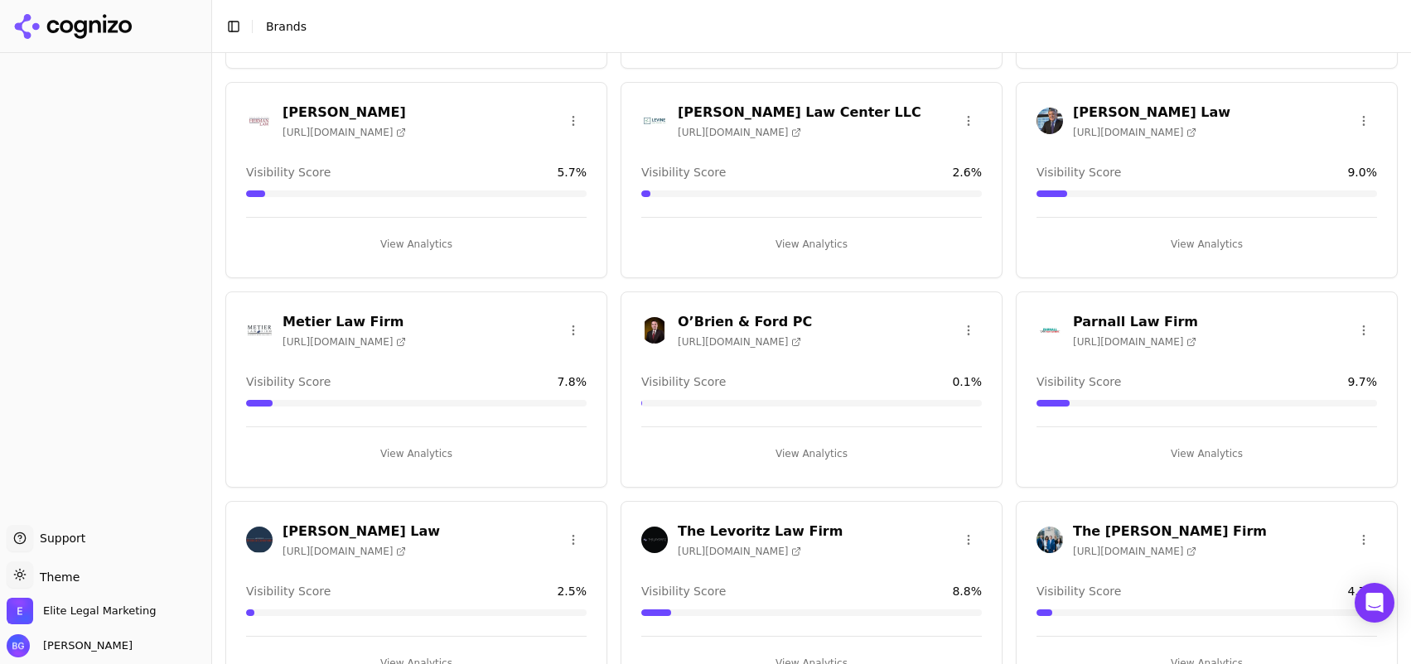
click at [769, 317] on h3 "O’Brien & Ford PC" at bounding box center [745, 322] width 134 height 20
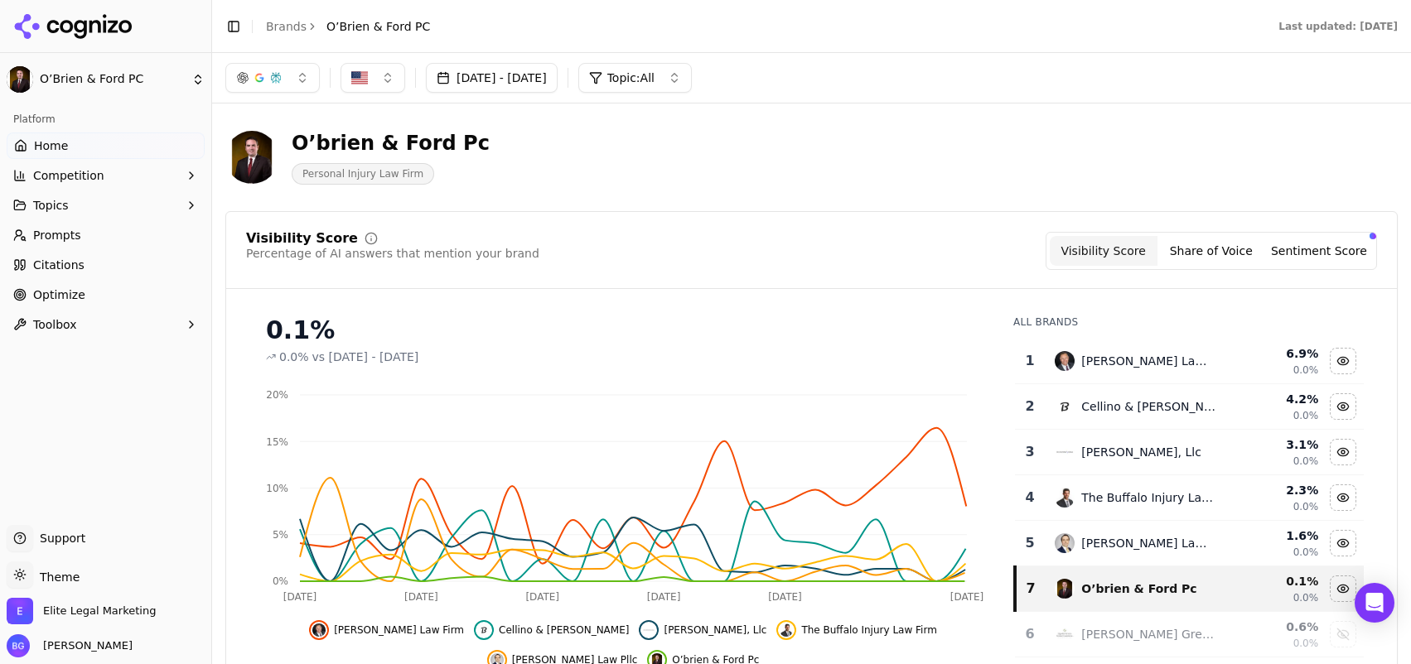
click at [39, 200] on span "Topics" at bounding box center [51, 205] width 36 height 17
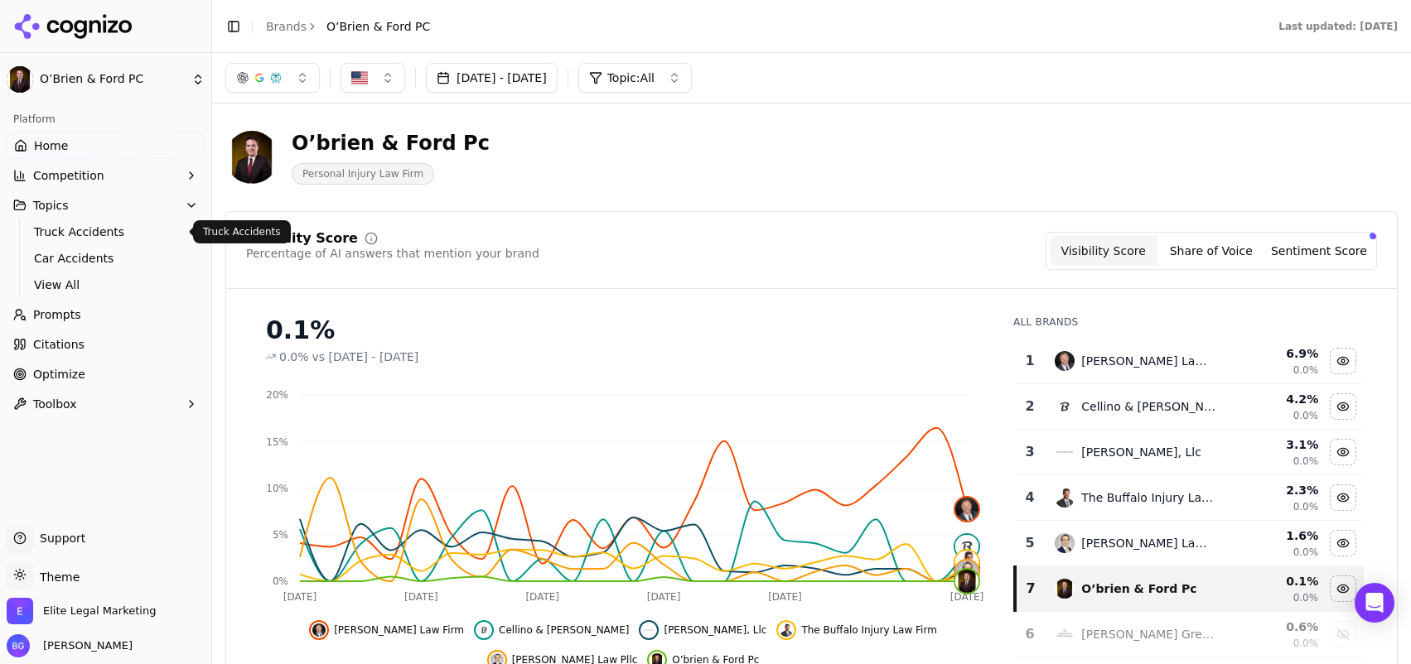
click at [70, 235] on span "Truck Accidents" at bounding box center [106, 232] width 144 height 17
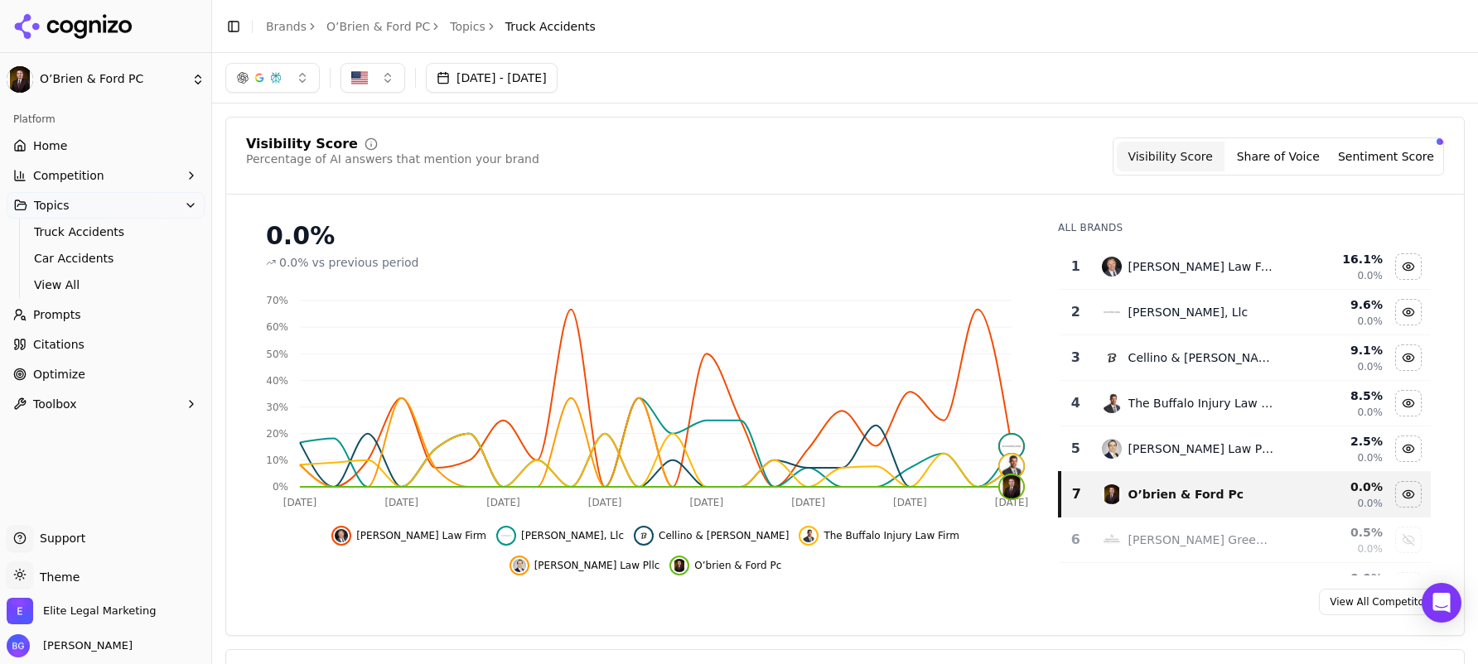
click at [381, 22] on link "O’Brien & Ford PC" at bounding box center [378, 26] width 104 height 17
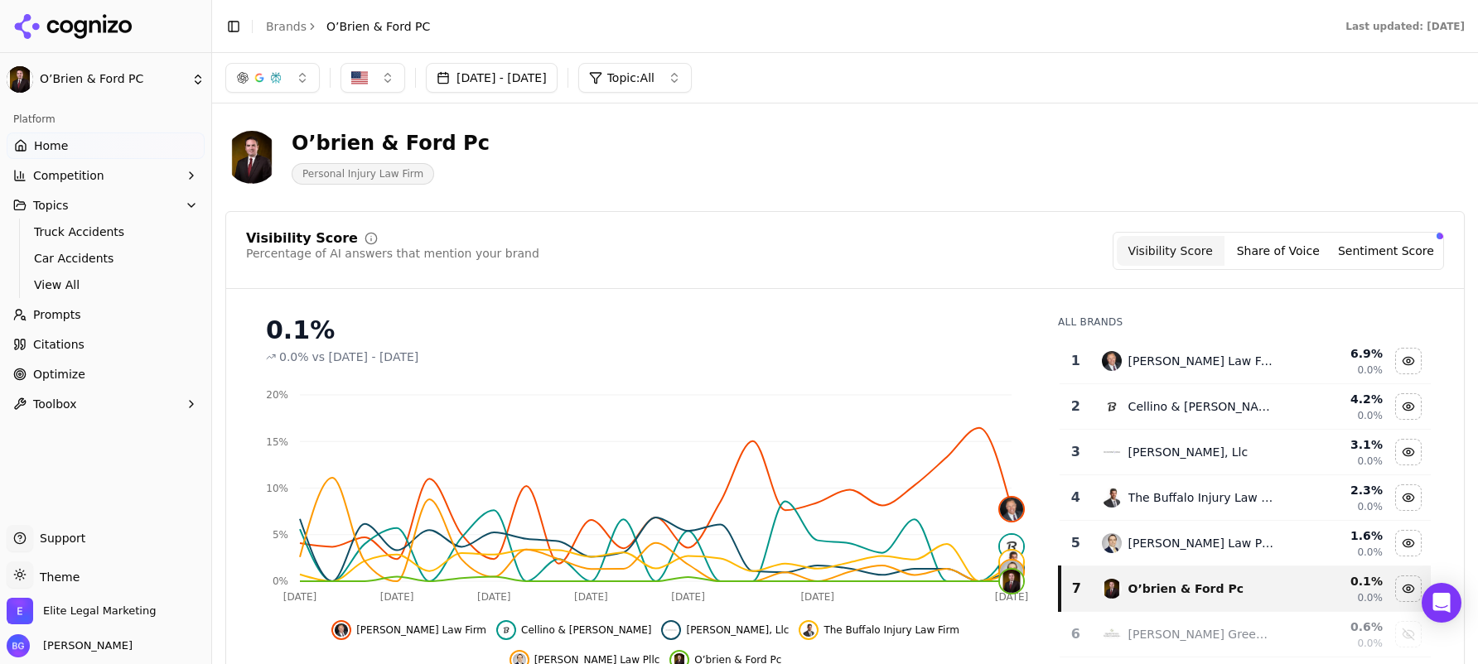
click at [280, 27] on link "Brands" at bounding box center [286, 26] width 41 height 13
